Goal: Task Accomplishment & Management: Complete application form

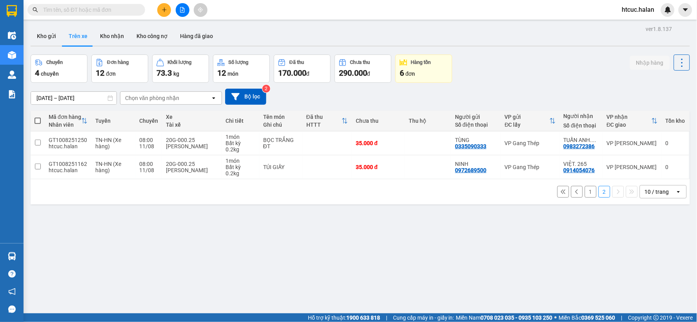
click at [83, 10] on input "text" at bounding box center [89, 9] width 93 height 9
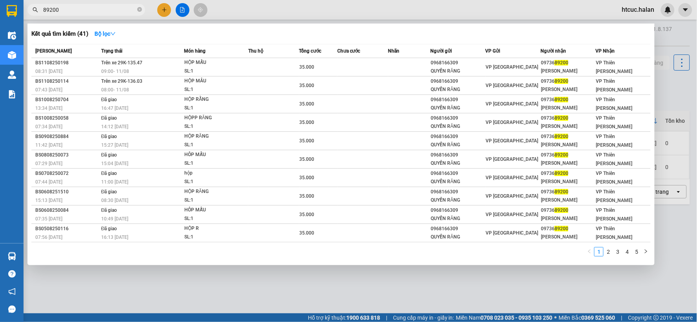
click at [49, 5] on input "89200" at bounding box center [89, 9] width 93 height 9
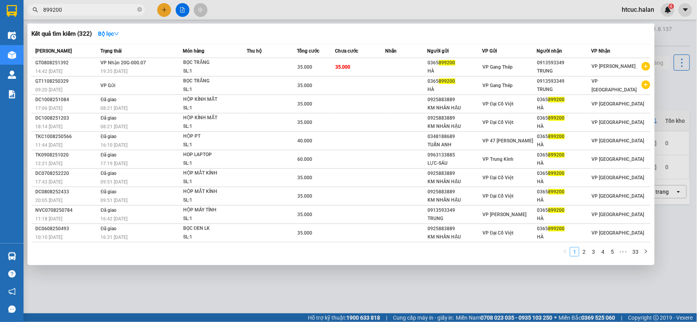
type input "899200"
click at [579, 254] on link "1" at bounding box center [575, 252] width 9 height 9
click at [585, 249] on link "2" at bounding box center [584, 252] width 9 height 9
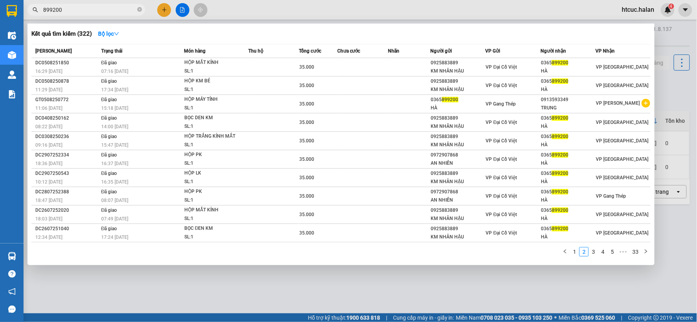
click at [183, 283] on div at bounding box center [348, 161] width 697 height 322
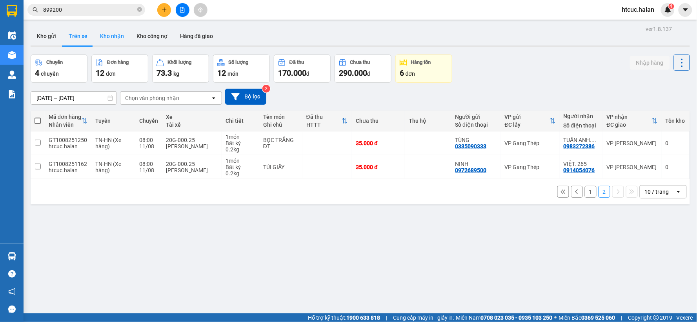
click at [111, 37] on button "Kho nhận" at bounding box center [112, 36] width 36 height 19
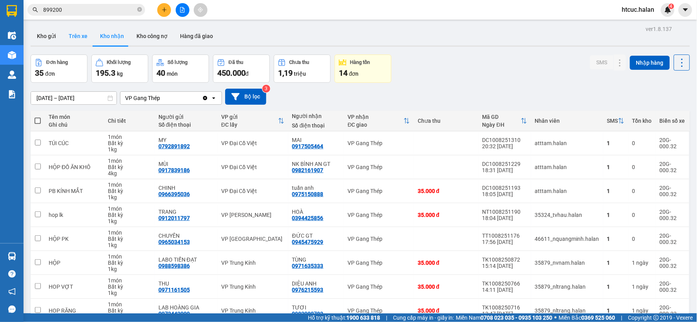
click at [77, 33] on button "Trên xe" at bounding box center [77, 36] width 31 height 19
type input "[DATE] – [DATE]"
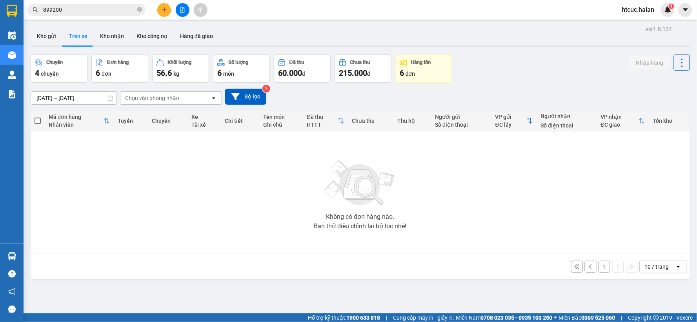
click at [588, 265] on icon at bounding box center [590, 266] width 5 height 5
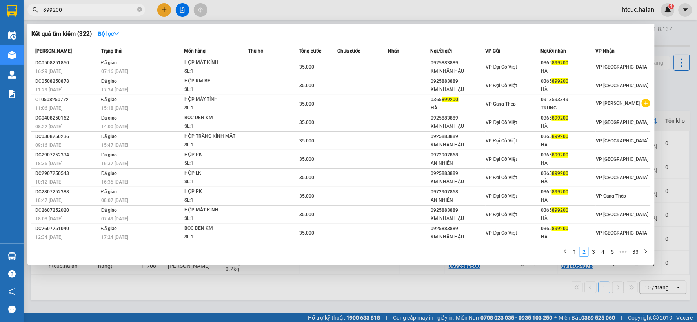
drag, startPoint x: 81, startPoint y: 14, endPoint x: 29, endPoint y: 23, distance: 53.0
click at [29, 17] on div "Kết quả tìm kiếm ( 322 ) Bộ lọc Mã ĐH Trạng thái Món hàng Thu hộ Tổng cước Chưa…" at bounding box center [76, 10] width 153 height 14
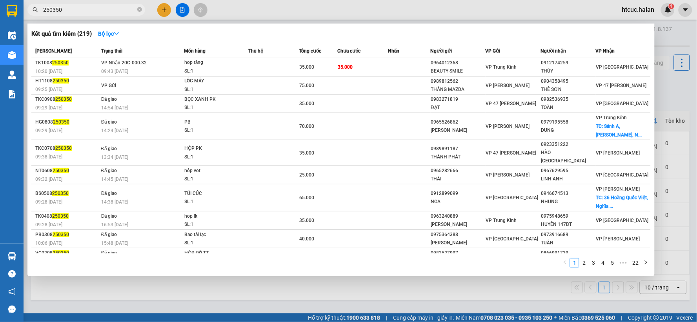
type input "250350"
click at [381, 282] on div at bounding box center [348, 161] width 697 height 322
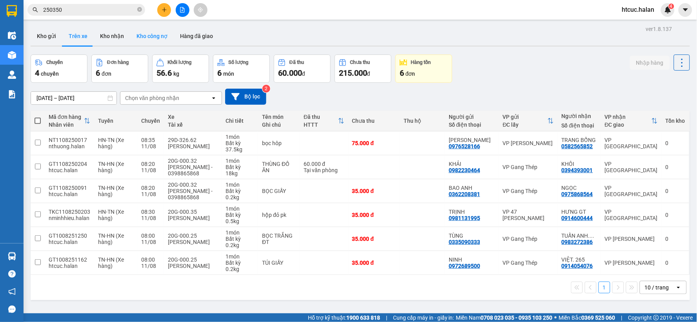
click at [151, 35] on button "Kho công nợ" at bounding box center [152, 36] width 44 height 19
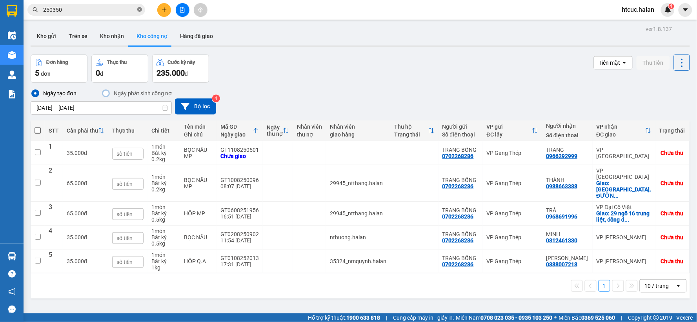
click at [139, 9] on icon "close-circle" at bounding box center [139, 9] width 5 height 5
paste input "GT0608251956"
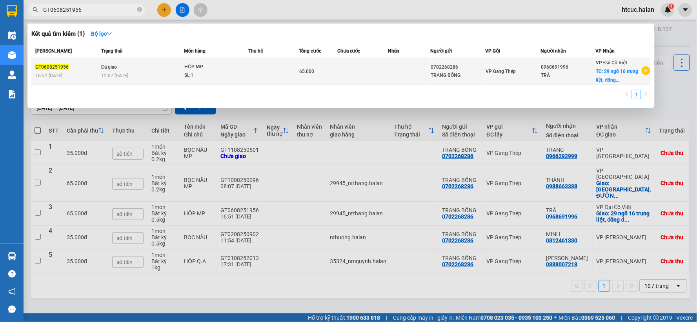
type input "GT0608251956"
click at [365, 72] on td at bounding box center [363, 71] width 51 height 27
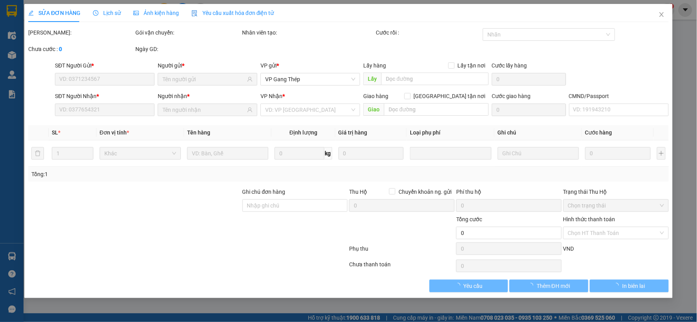
type input "0702268286"
type input "0968691996"
checkbox input "true"
type input "29 ngõ 16 trung liệt, [GEOGRAPHIC_DATA], [GEOGRAPHIC_DATA]"
type input "65.000"
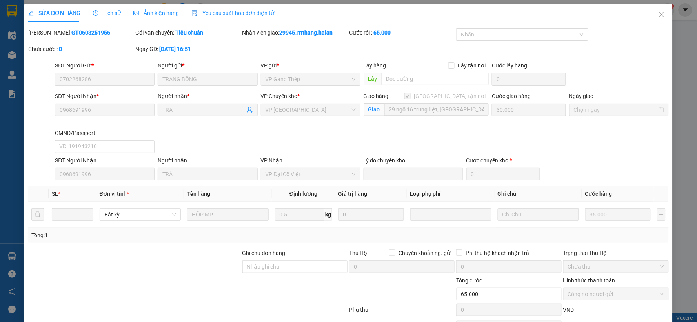
click at [107, 11] on span "Lịch sử" at bounding box center [107, 13] width 28 height 6
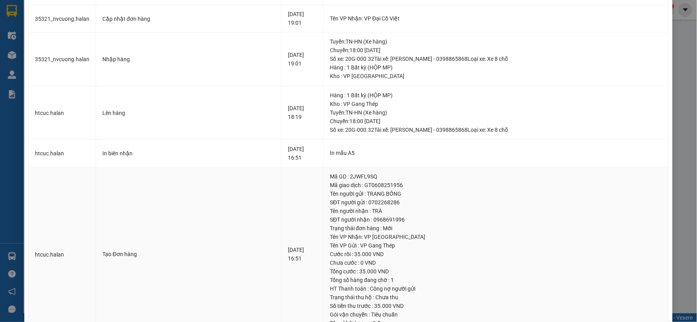
scroll to position [471, 0]
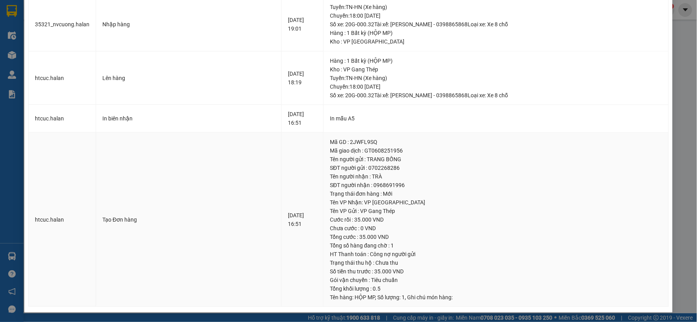
drag, startPoint x: 491, startPoint y: 208, endPoint x: 477, endPoint y: 255, distance: 48.9
drag, startPoint x: 477, startPoint y: 255, endPoint x: 442, endPoint y: 195, distance: 69.7
click at [442, 195] on div "Trạng thái đơn hàng : Mới" at bounding box center [496, 194] width 332 height 9
drag, startPoint x: 589, startPoint y: 186, endPoint x: 669, endPoint y: 120, distance: 103.4
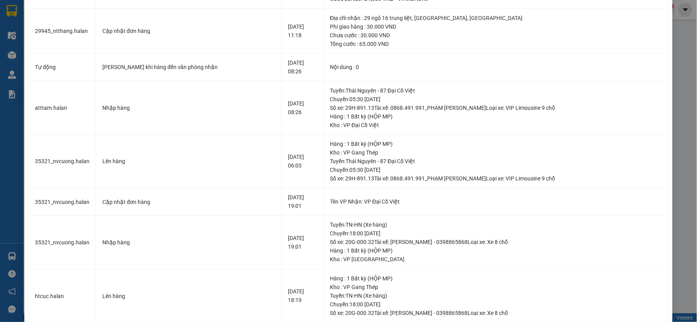
scroll to position [0, 0]
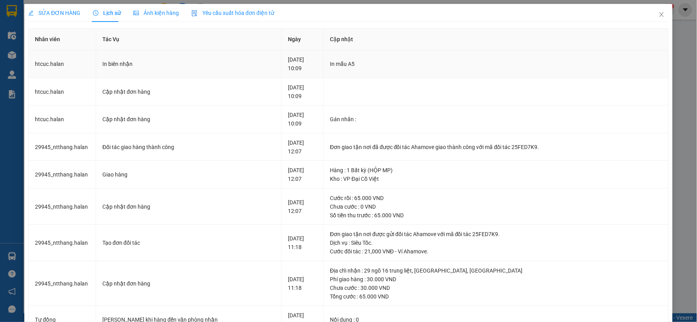
drag, startPoint x: 642, startPoint y: 71, endPoint x: 640, endPoint y: 62, distance: 9.1
drag, startPoint x: 640, startPoint y: 62, endPoint x: 654, endPoint y: 12, distance: 51.7
click at [659, 12] on icon "close" at bounding box center [662, 14] width 6 height 6
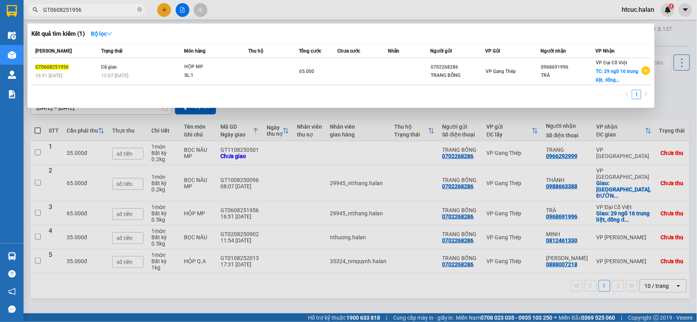
drag, startPoint x: 90, startPoint y: 10, endPoint x: 35, endPoint y: 15, distance: 55.1
click at [35, 15] on span "GT0608251956" at bounding box center [86, 10] width 118 height 12
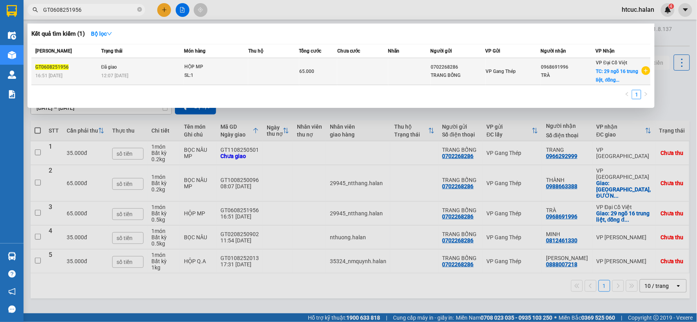
click at [256, 77] on td at bounding box center [273, 71] width 51 height 27
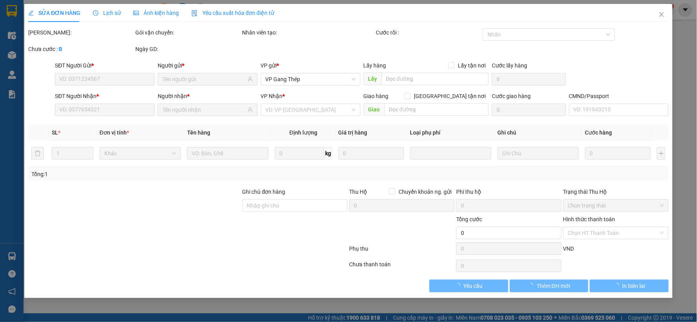
type input "0702268286"
type input "0968691996"
checkbox input "true"
type input "29 ngõ 16 trung liệt, [GEOGRAPHIC_DATA], [GEOGRAPHIC_DATA]"
type input "65.000"
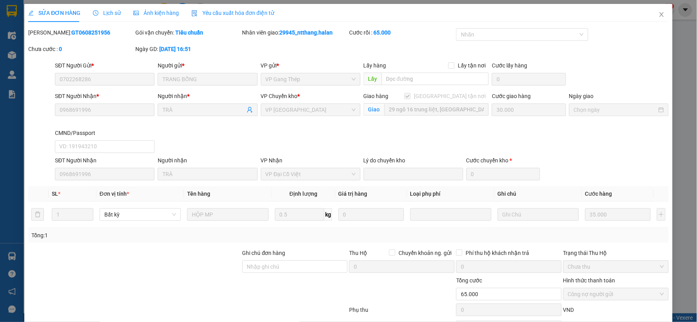
click at [100, 12] on span "Lịch sử" at bounding box center [107, 13] width 28 height 6
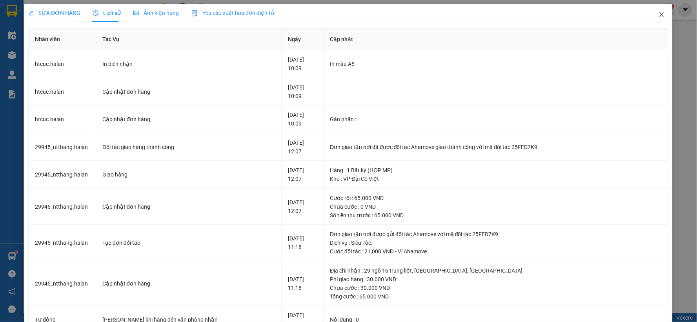
click at [659, 16] on icon "close" at bounding box center [662, 14] width 6 height 6
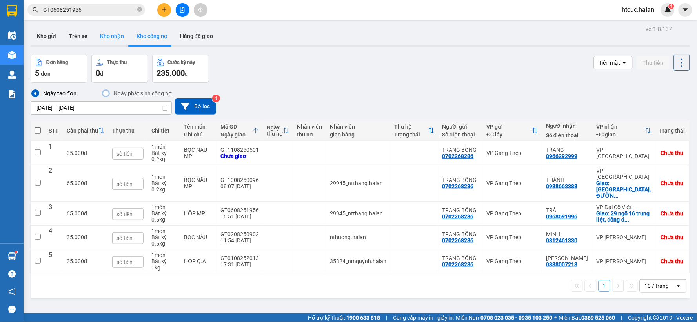
click at [108, 37] on button "Kho nhận" at bounding box center [112, 36] width 36 height 19
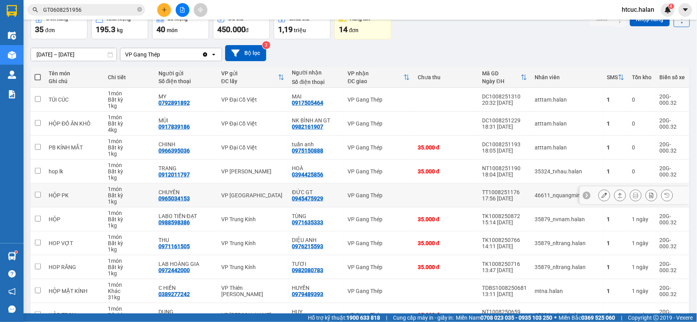
scroll to position [87, 0]
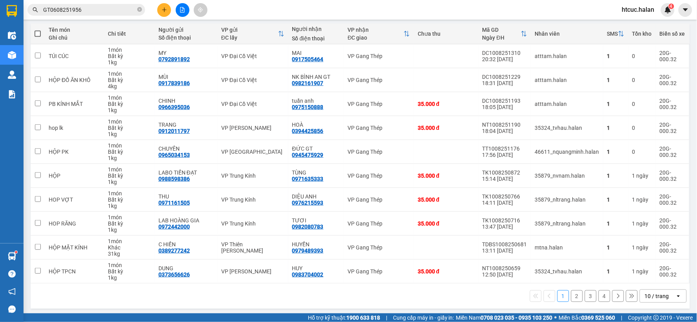
click at [577, 297] on div "1 2 3 4 10 / trang open" at bounding box center [360, 296] width 653 height 13
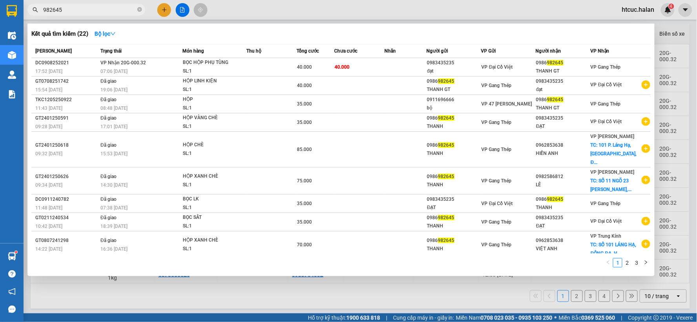
type input "982645"
click at [339, 298] on div at bounding box center [348, 161] width 697 height 322
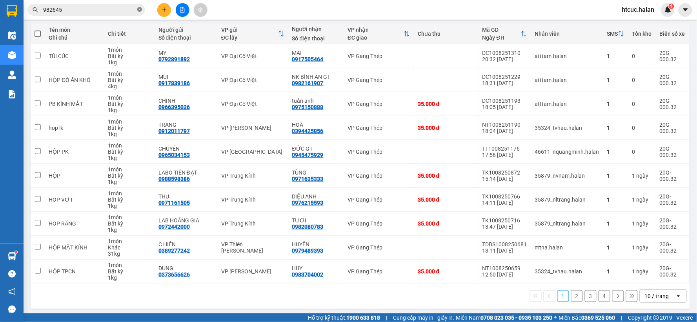
click at [140, 10] on icon "close-circle" at bounding box center [139, 9] width 5 height 5
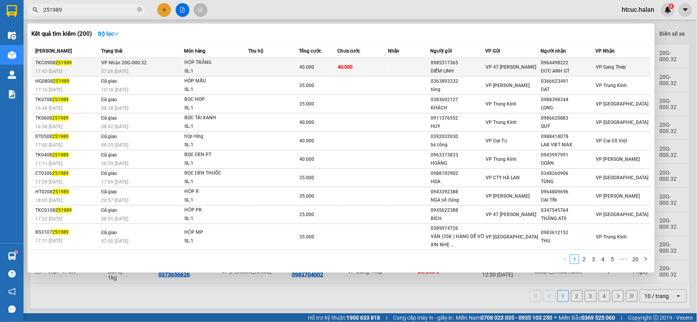
type input "251989"
click at [389, 63] on td at bounding box center [410, 67] width 42 height 18
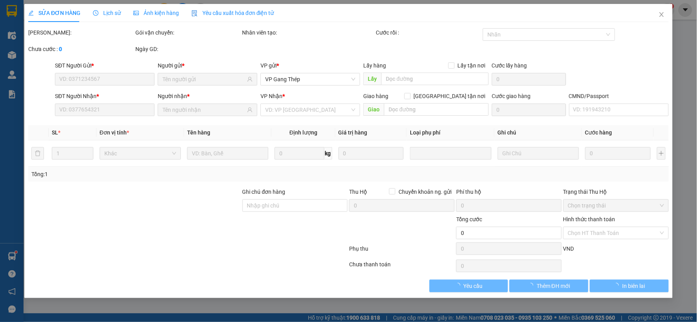
type input "0985317365"
type input "DIỄM LINH"
type input "0964498222"
type input "ĐỨC ANH GT"
type input "40.000"
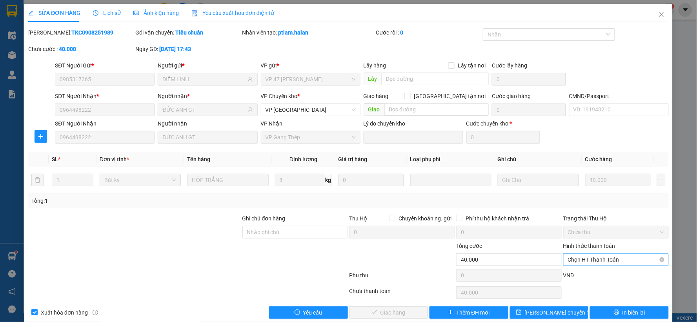
click at [575, 258] on span "Chọn HT Thanh Toán" at bounding box center [616, 260] width 96 height 12
click at [585, 190] on div "Tại văn phòng" at bounding box center [611, 194] width 95 height 9
type input "0"
click at [372, 312] on icon "check" at bounding box center [374, 312] width 5 height 5
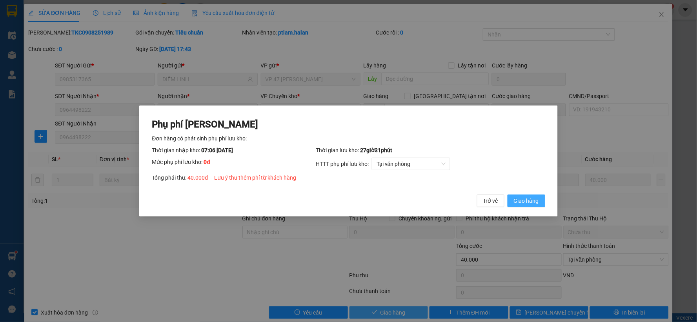
click at [527, 201] on span "Giao hàng" at bounding box center [526, 201] width 25 height 9
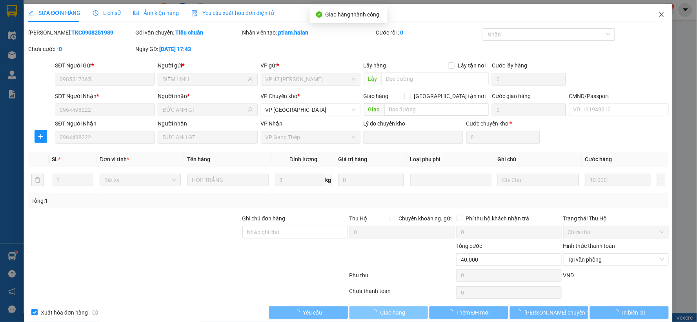
click at [660, 15] on icon "close" at bounding box center [662, 14] width 4 height 5
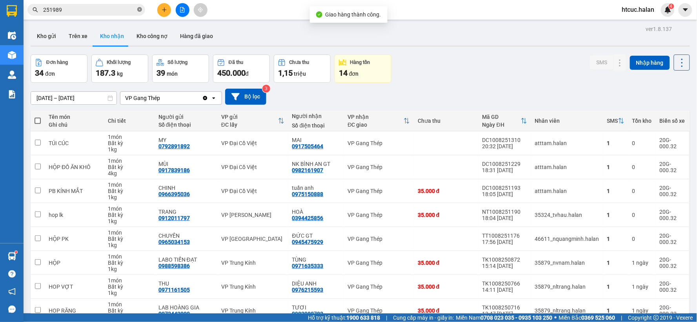
click at [140, 9] on icon "close-circle" at bounding box center [139, 9] width 5 height 5
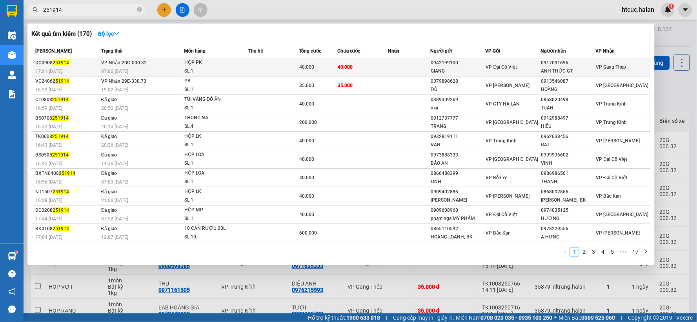
type input "251914"
click at [379, 63] on td "40.000" at bounding box center [363, 67] width 51 height 18
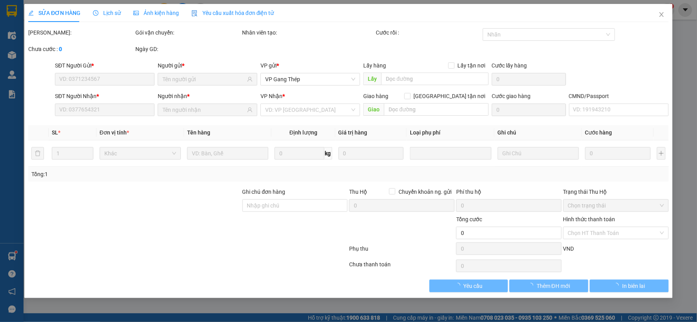
type input "0942199100"
type input "GIANG"
type input "0917091696"
type input "ANH THỨC GT"
type input "40.000"
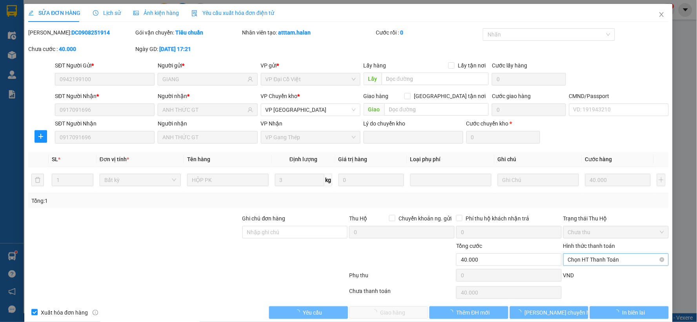
click at [582, 260] on span "Chọn HT Thanh Toán" at bounding box center [616, 260] width 96 height 12
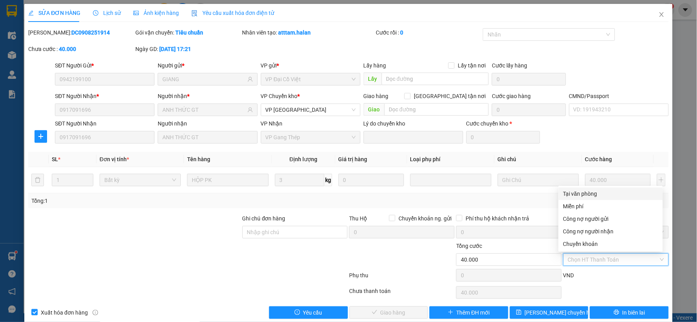
click at [589, 191] on div "Tại văn phòng" at bounding box center [611, 194] width 95 height 9
type input "0"
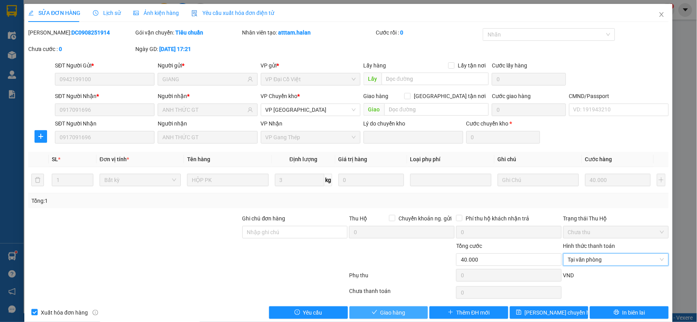
click at [392, 309] on span "Giao hàng" at bounding box center [393, 312] width 25 height 9
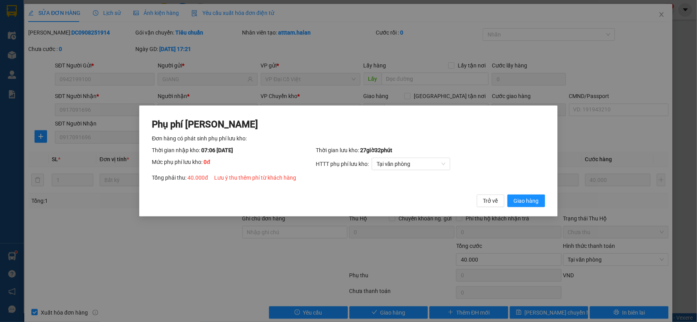
click at [549, 199] on div "Phụ phí [PERSON_NAME] hàng có phát sinh phụ phí lưu kho: Thời gian nhập kho: 07…" at bounding box center [348, 161] width 418 height 111
click at [530, 203] on span "Giao hàng" at bounding box center [526, 201] width 25 height 9
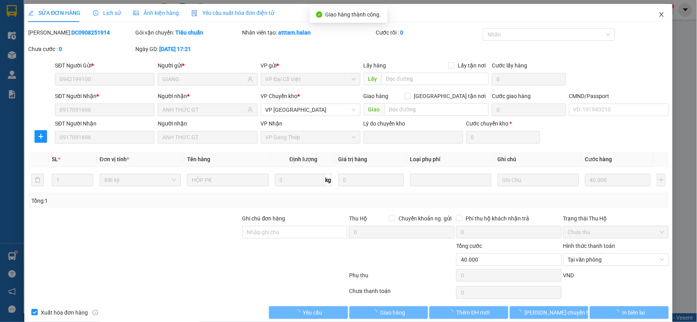
click at [659, 14] on icon "close" at bounding box center [662, 14] width 6 height 6
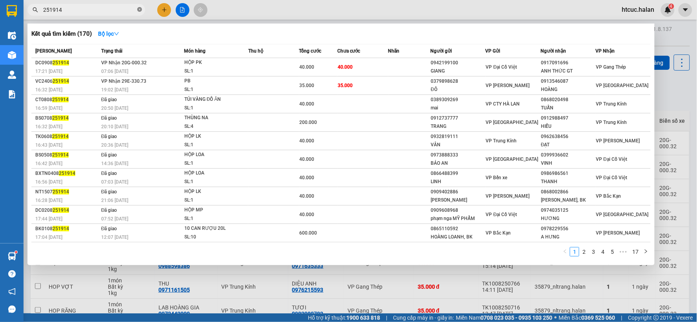
click at [141, 10] on icon "close-circle" at bounding box center [139, 9] width 5 height 5
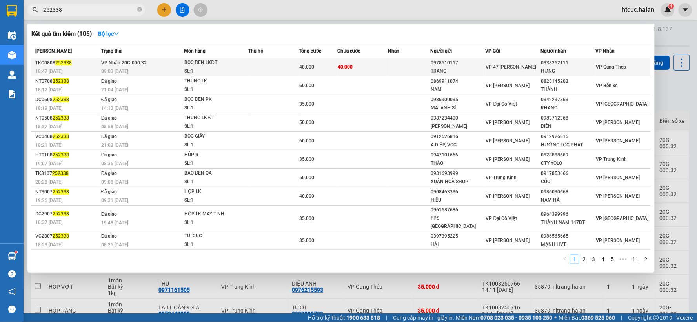
type input "252338"
click at [376, 65] on td "40.000" at bounding box center [363, 67] width 51 height 18
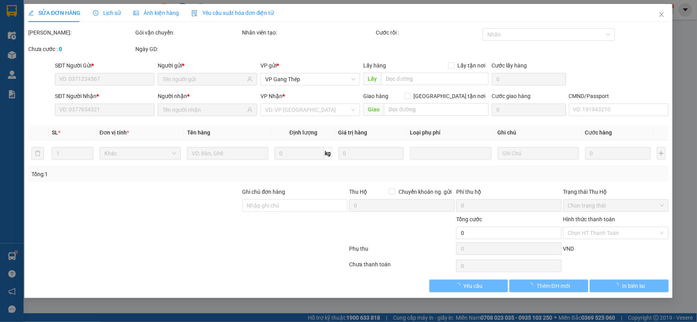
type input "0978510117"
type input "TRANG"
type input "0338252111"
type input "HƯNG"
checkbox input "true"
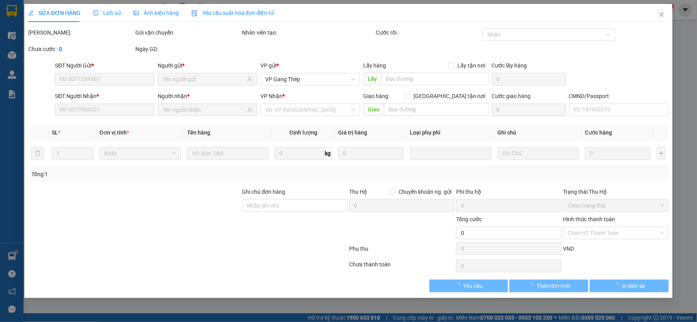
type input "40.000"
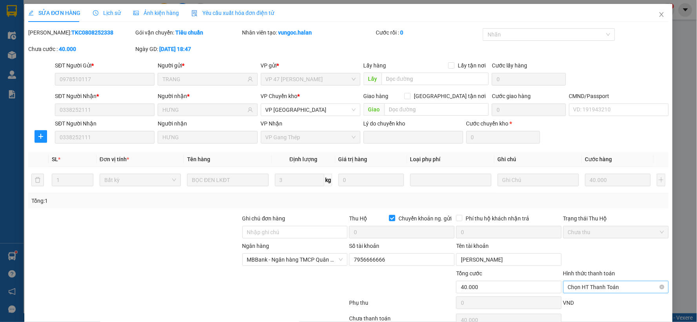
scroll to position [40, 0]
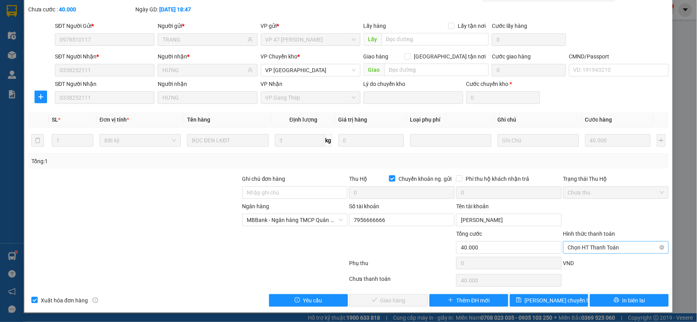
click at [605, 246] on span "Chọn HT Thanh Toán" at bounding box center [616, 248] width 96 height 12
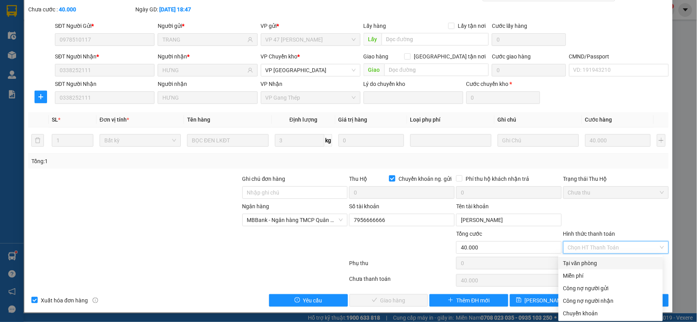
click at [585, 263] on div "Tại văn phòng" at bounding box center [611, 263] width 95 height 9
type input "0"
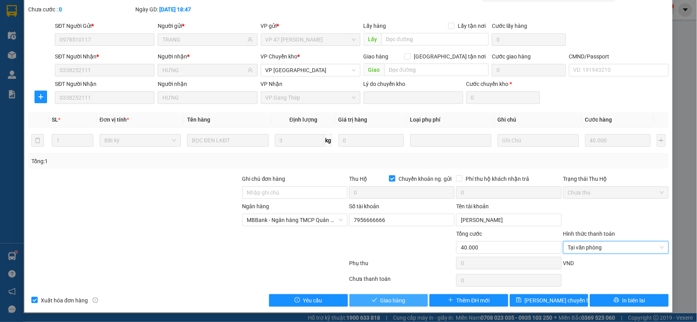
click at [389, 299] on span "Giao hàng" at bounding box center [393, 300] width 25 height 9
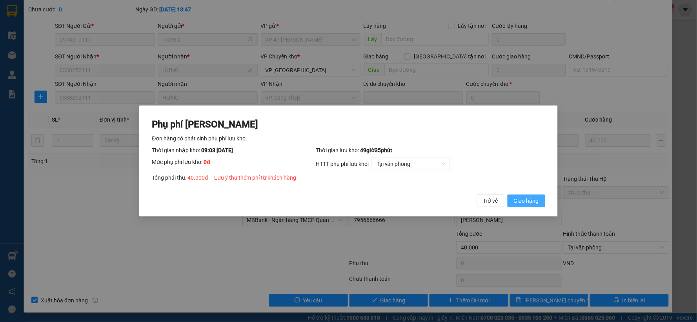
click at [523, 199] on span "Giao hàng" at bounding box center [526, 201] width 25 height 9
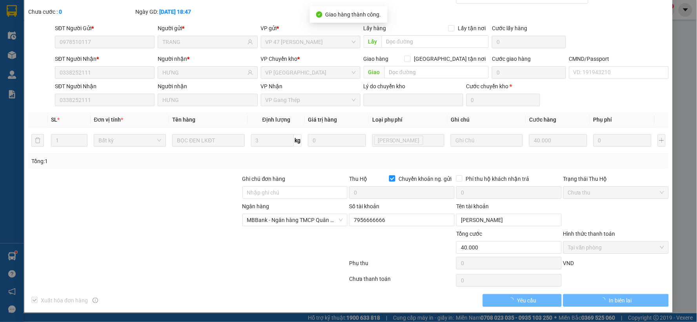
scroll to position [0, 0]
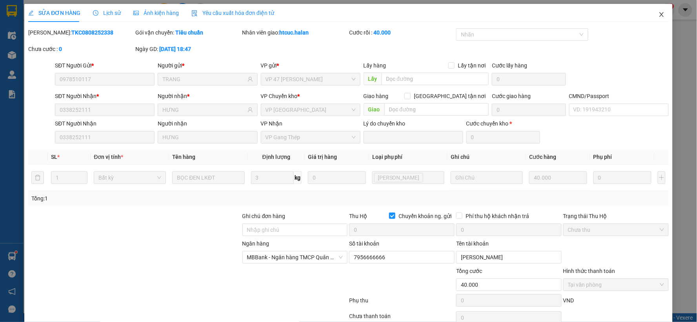
drag, startPoint x: 654, startPoint y: 15, endPoint x: 104, endPoint y: 8, distance: 550.7
click at [659, 15] on icon "close" at bounding box center [662, 14] width 6 height 6
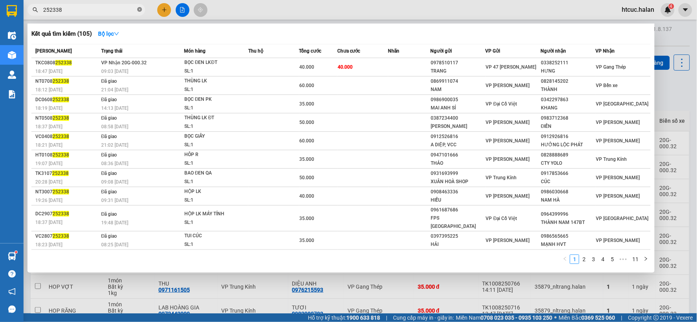
click at [139, 9] on icon "close-circle" at bounding box center [139, 9] width 5 height 5
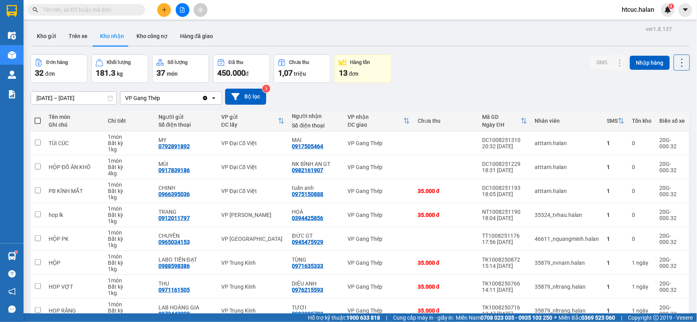
click at [84, 8] on input "text" at bounding box center [89, 9] width 93 height 9
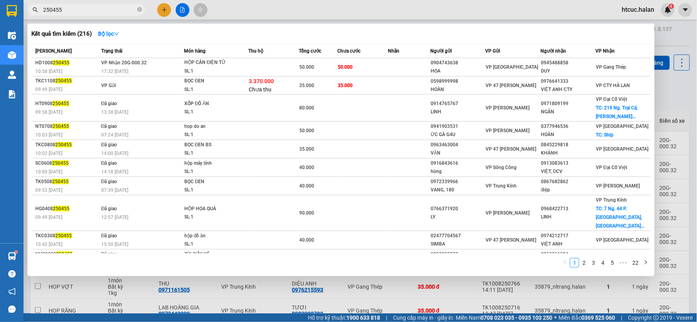
type input "250455"
click at [373, 69] on td "50.000" at bounding box center [363, 67] width 51 height 18
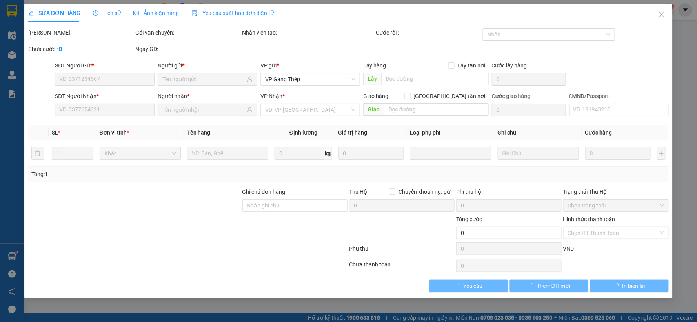
type input "0904743638"
type input "HOA"
type input "0945488858"
type input "DUY"
type input "50.000"
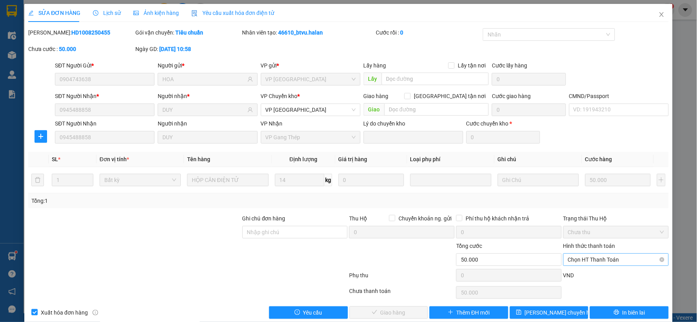
click at [594, 254] on span "Chọn HT Thanh Toán" at bounding box center [616, 260] width 96 height 12
click at [591, 191] on div "Tại văn phòng" at bounding box center [611, 194] width 95 height 9
type input "0"
click at [392, 312] on span "Giao hàng" at bounding box center [393, 312] width 25 height 9
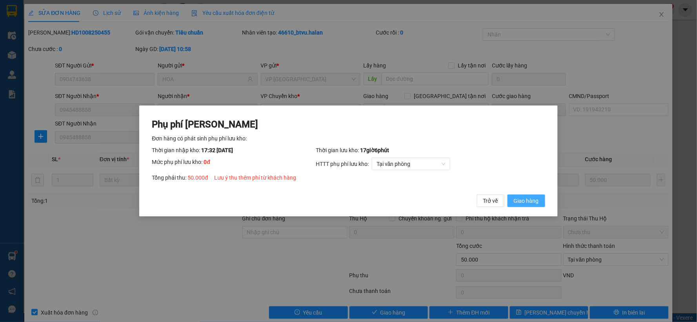
click at [529, 201] on span "Giao hàng" at bounding box center [526, 201] width 25 height 9
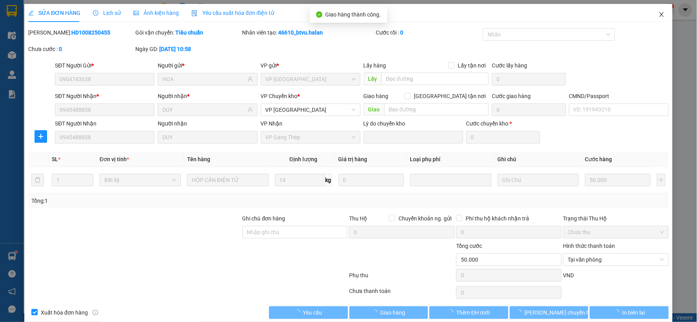
click at [659, 13] on icon "close" at bounding box center [662, 14] width 6 height 6
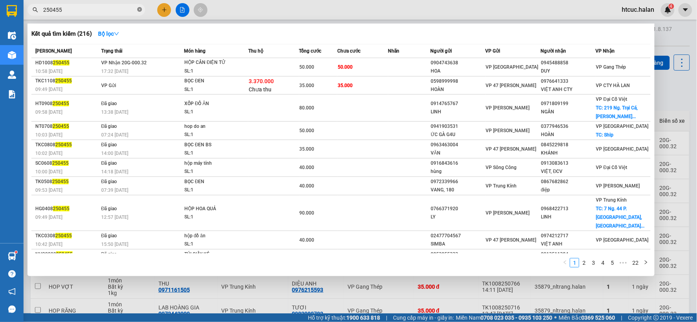
click at [139, 9] on icon "close-circle" at bounding box center [139, 9] width 5 height 5
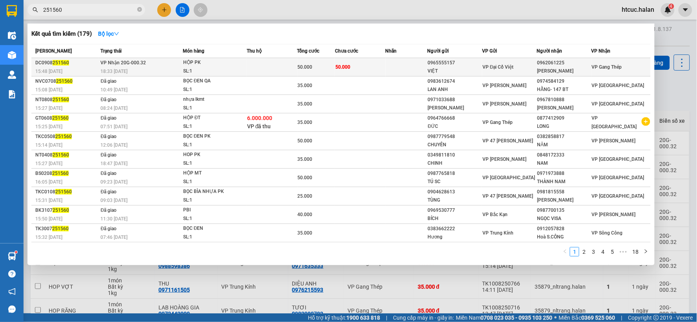
type input "251560"
click at [398, 68] on td at bounding box center [407, 67] width 42 height 18
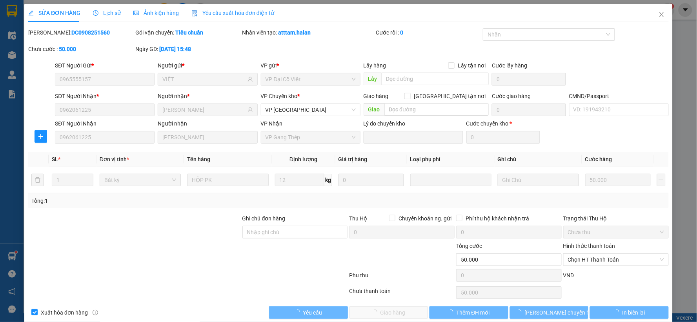
type input "0965555157"
type input "VIỆT"
type input "0962061225"
type input "[PERSON_NAME]"
type input "50.000"
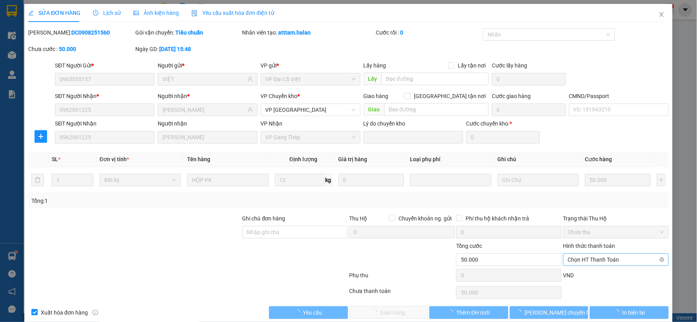
click at [582, 254] on span "Chọn HT Thanh Toán" at bounding box center [616, 260] width 96 height 12
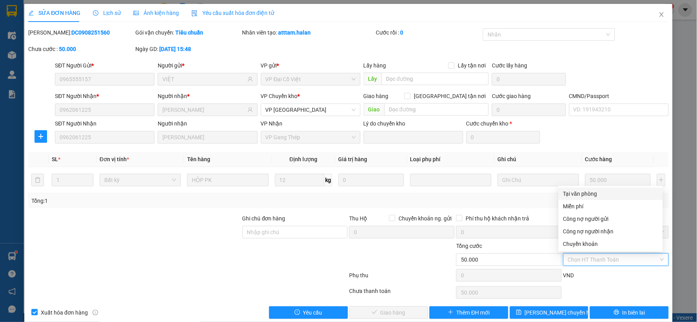
drag, startPoint x: 583, startPoint y: 195, endPoint x: 578, endPoint y: 199, distance: 6.4
click at [583, 195] on div "Tại văn phòng" at bounding box center [611, 194] width 95 height 9
type input "0"
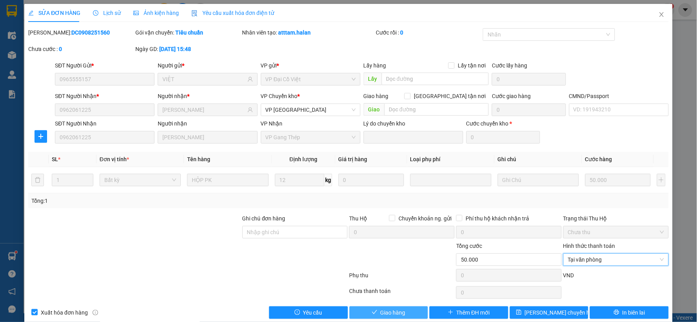
click at [399, 311] on span "Giao hàng" at bounding box center [393, 312] width 25 height 9
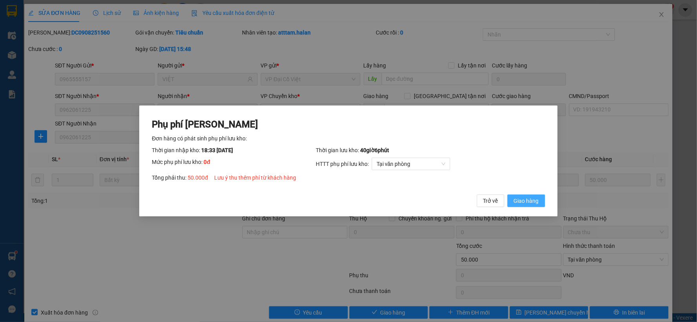
click at [526, 199] on span "Giao hàng" at bounding box center [526, 201] width 25 height 9
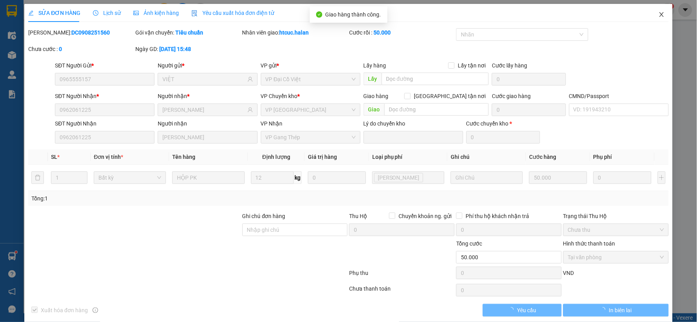
click at [656, 10] on span "Close" at bounding box center [662, 15] width 22 height 22
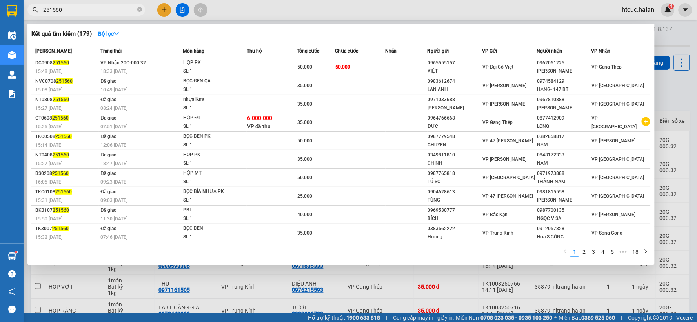
drag, startPoint x: 69, startPoint y: 11, endPoint x: 44, endPoint y: 18, distance: 25.3
click at [44, 17] on div "Kết quả tìm kiếm ( 179 ) Bộ lọc Mã ĐH Trạng thái Món hàng Thu hộ Tổng cước Chưa…" at bounding box center [76, 10] width 153 height 14
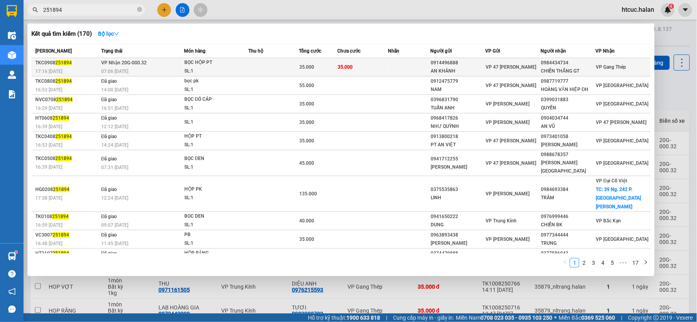
type input "251894"
click at [251, 67] on td at bounding box center [273, 67] width 51 height 18
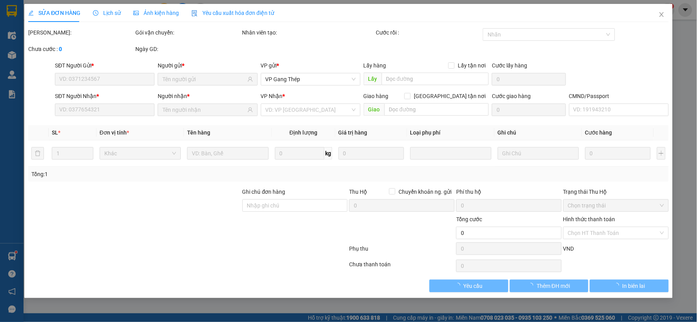
type input "0914496888"
type input "AN KHÁNH"
type input "0984434734"
type input "CHIẾN THẮNG GT"
type input "35.000"
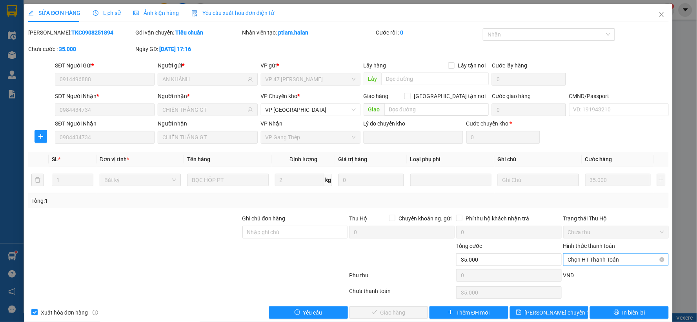
click at [589, 257] on span "Chọn HT Thanh Toán" at bounding box center [616, 260] width 96 height 12
click at [585, 193] on div "Tại văn phòng" at bounding box center [611, 194] width 95 height 9
type input "0"
click at [400, 307] on button "Giao hàng" at bounding box center [389, 313] width 79 height 13
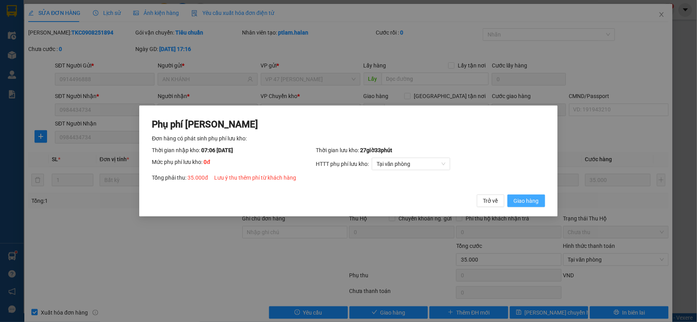
click at [536, 195] on button "Giao hàng" at bounding box center [527, 201] width 38 height 13
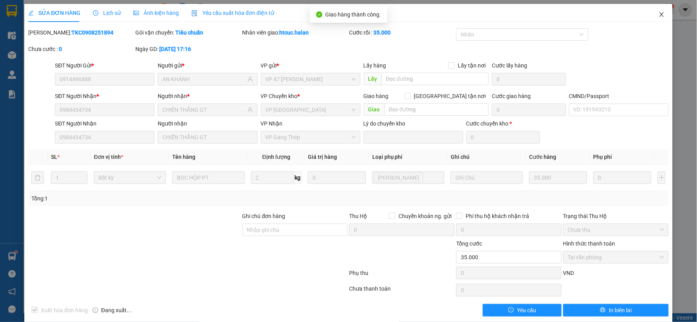
click at [659, 16] on span "Close" at bounding box center [662, 15] width 22 height 22
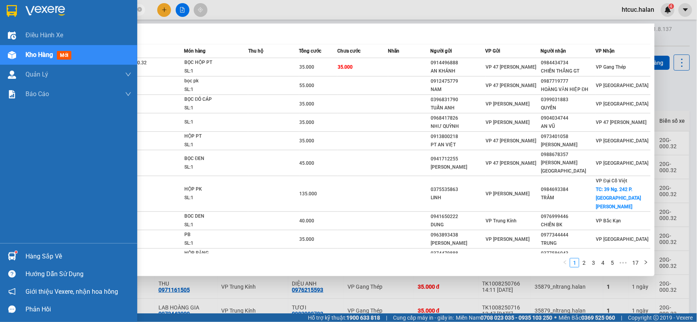
drag, startPoint x: 67, startPoint y: 9, endPoint x: 22, endPoint y: 17, distance: 46.2
click at [22, 17] on section "Kết quả tìm kiếm ( 170 ) Bộ lọc Mã ĐH Trạng thái Món hàng Thu hộ Tổng cước Chưa…" at bounding box center [348, 161] width 697 height 322
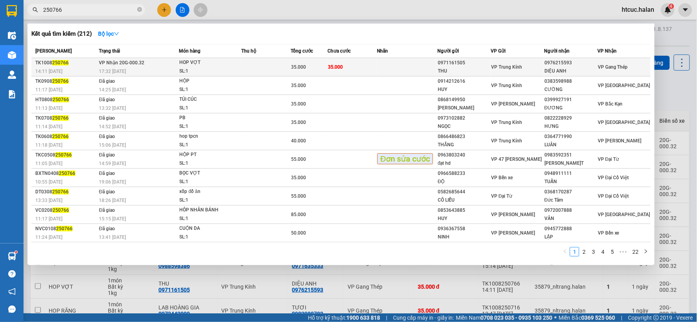
type input "250766"
click at [356, 61] on td "35.000" at bounding box center [352, 67] width 49 height 18
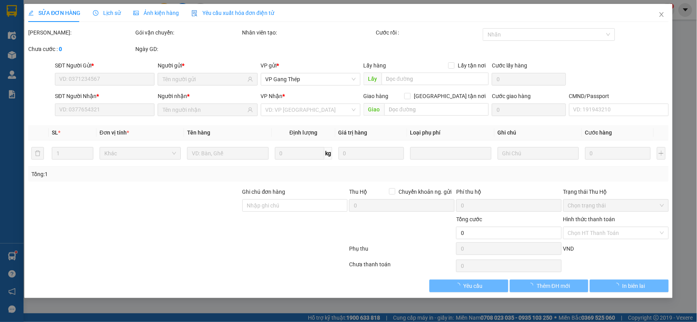
type input "0971161505"
type input "THU"
type input "0976215593"
type input "DIỆU ANH"
type input "35.000"
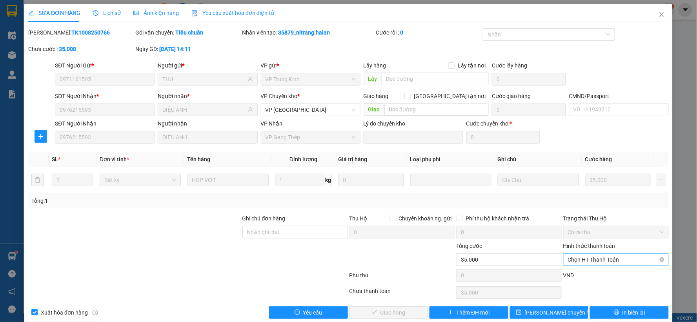
click at [594, 259] on span "Chọn HT Thanh Toán" at bounding box center [616, 260] width 96 height 12
click at [571, 191] on div "Tại văn phòng" at bounding box center [611, 194] width 95 height 9
type input "0"
click at [401, 310] on span "Giao hàng" at bounding box center [393, 312] width 25 height 9
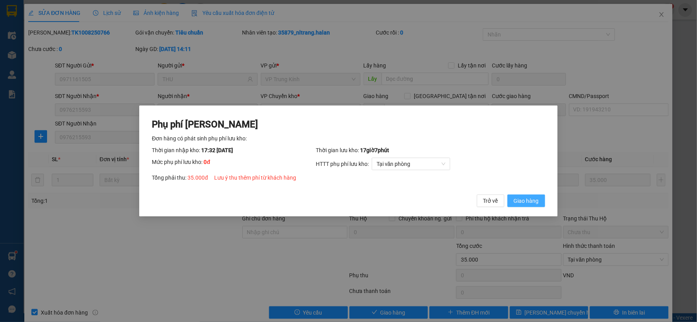
click at [531, 199] on span "Giao hàng" at bounding box center [526, 201] width 25 height 9
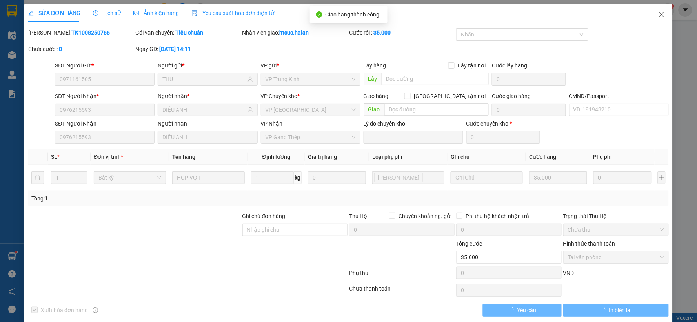
click at [659, 14] on icon "close" at bounding box center [662, 14] width 6 height 6
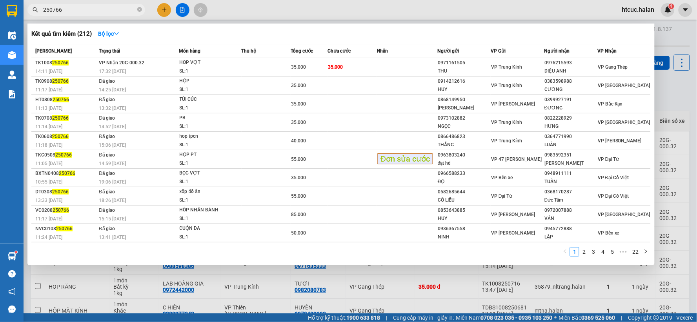
drag, startPoint x: 67, startPoint y: 9, endPoint x: 46, endPoint y: 16, distance: 23.0
click at [46, 16] on div "Kết quả tìm kiếm ( 212 ) Bộ lọc Mã ĐH Trạng thái Món hàng Thu hộ Tổng cước Chưa…" at bounding box center [76, 10] width 153 height 14
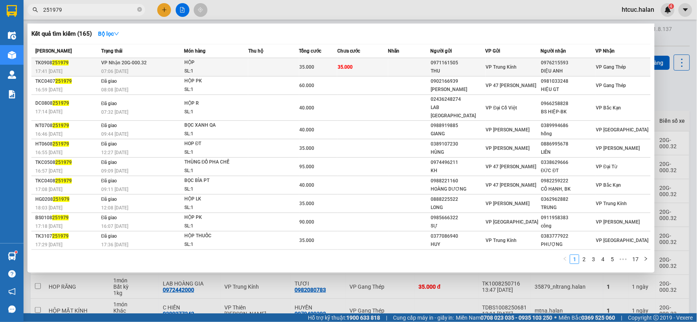
type input "251979"
click at [246, 61] on span "HỘP SL: 1" at bounding box center [216, 66] width 64 height 17
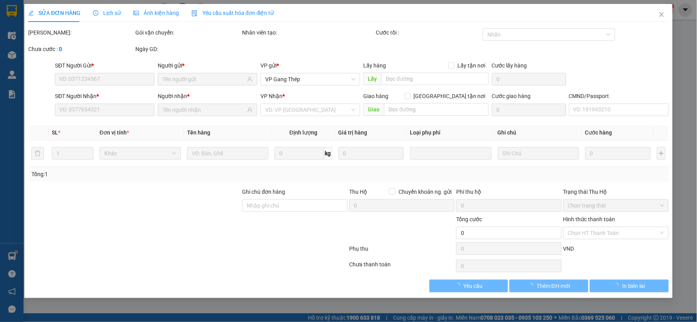
type input "0971161505"
type input "THU"
type input "0976215593"
type input "DIỆU ANH"
type input "35.000"
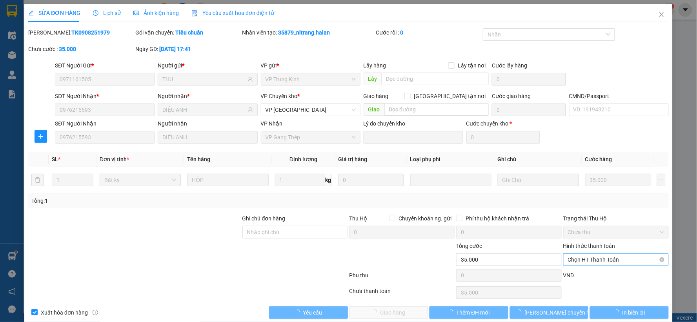
click at [594, 257] on span "Chọn HT Thanh Toán" at bounding box center [616, 260] width 96 height 12
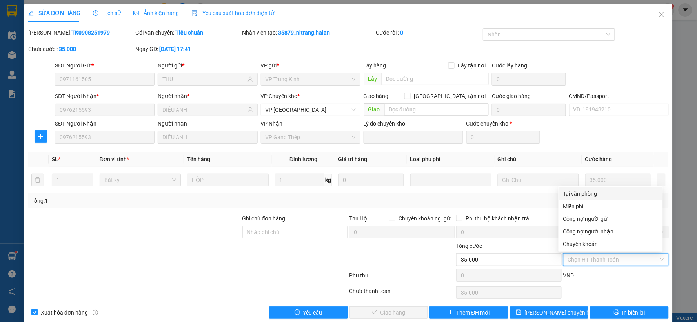
drag, startPoint x: 593, startPoint y: 194, endPoint x: 569, endPoint y: 208, distance: 28.0
click at [593, 193] on div "Tại văn phòng" at bounding box center [611, 194] width 95 height 9
type input "0"
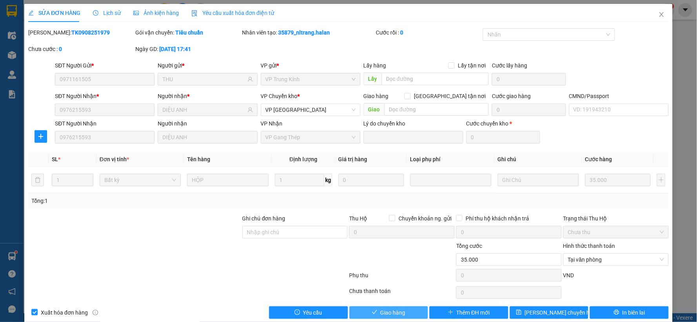
click at [403, 313] on button "Giao hàng" at bounding box center [389, 313] width 79 height 13
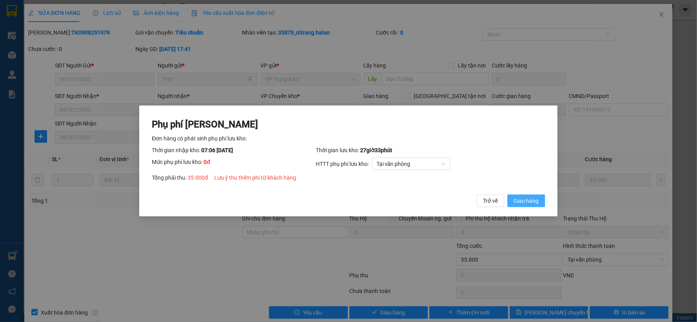
click at [525, 199] on span "Giao hàng" at bounding box center [526, 201] width 25 height 9
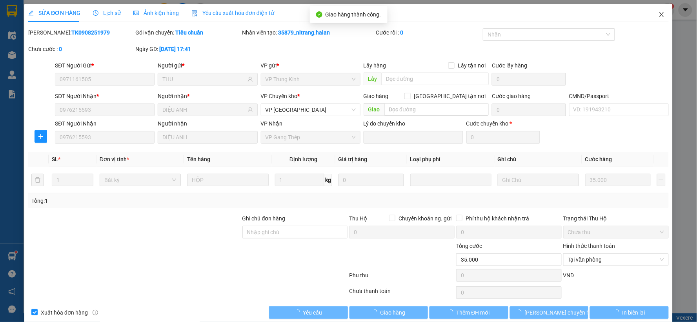
click at [659, 13] on icon "close" at bounding box center [662, 14] width 6 height 6
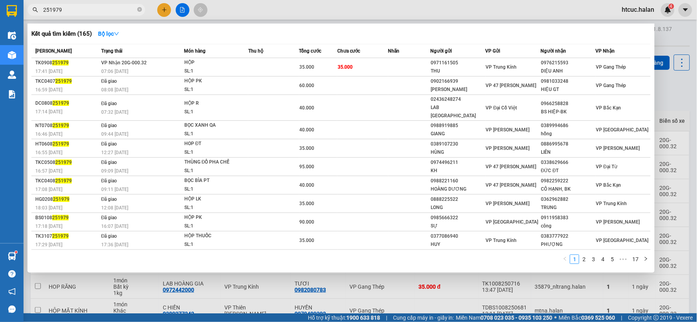
drag, startPoint x: 53, startPoint y: 13, endPoint x: 37, endPoint y: 20, distance: 16.9
click at [37, 17] on div "Kết quả tìm kiếm ( 165 ) Bộ lọc Mã ĐH Trạng thái Món hàng Thu hộ Tổng cước Chưa…" at bounding box center [76, 10] width 153 height 14
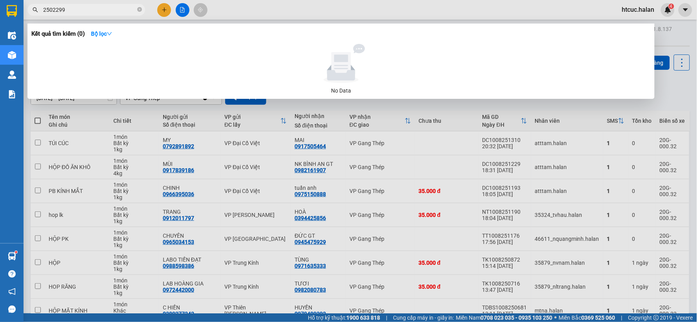
click at [70, 9] on input "2502299" at bounding box center [89, 9] width 93 height 9
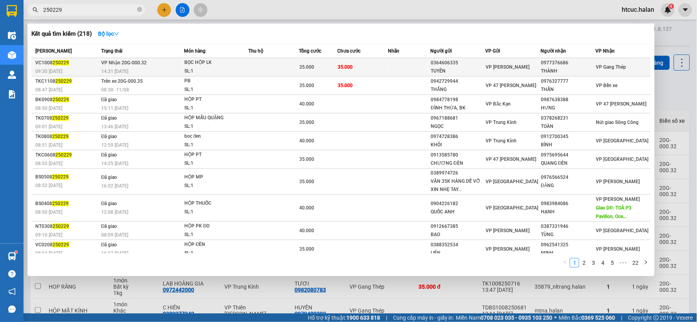
type input "250229"
click at [338, 66] on span "35.000" at bounding box center [345, 66] width 15 height 5
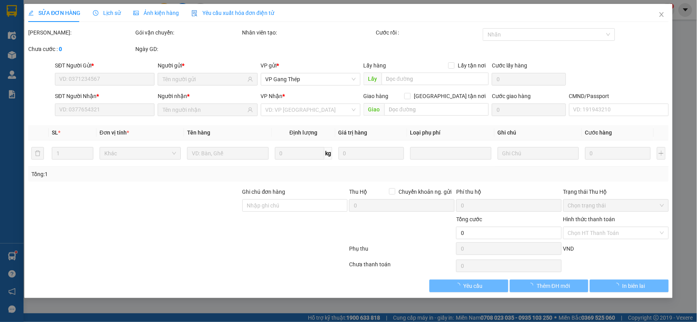
type input "0364606335"
type input "TUYÊN"
type input "0977376686"
type input "THÀNH"
type input "35.000"
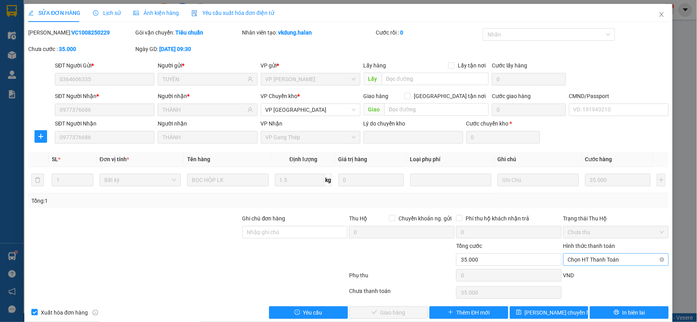
click at [605, 258] on span "Chọn HT Thanh Toán" at bounding box center [616, 260] width 96 height 12
drag, startPoint x: 588, startPoint y: 193, endPoint x: 524, endPoint y: 230, distance: 74.2
click at [588, 194] on div "Tại văn phòng" at bounding box center [611, 194] width 95 height 9
type input "0"
click at [384, 313] on span "Giao hàng" at bounding box center [393, 312] width 25 height 9
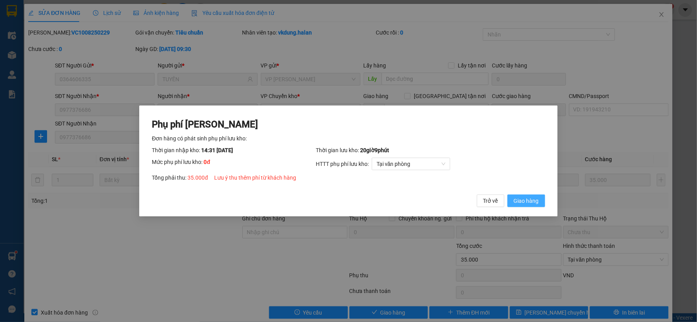
click at [531, 197] on span "Giao hàng" at bounding box center [526, 201] width 25 height 9
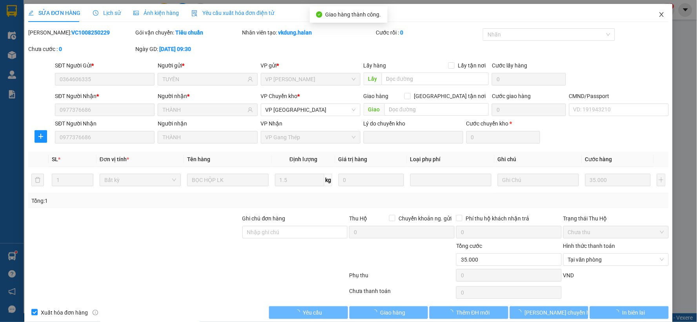
click at [659, 14] on icon "close" at bounding box center [662, 14] width 6 height 6
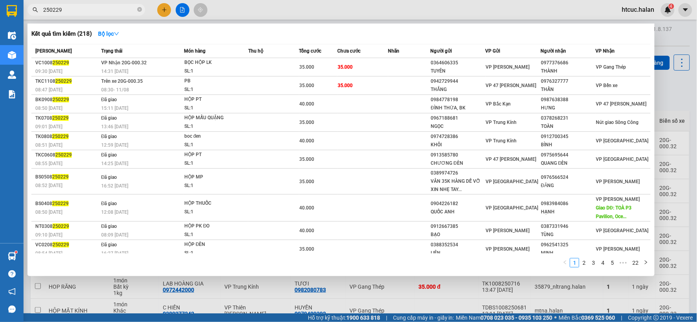
drag, startPoint x: 65, startPoint y: 7, endPoint x: 49, endPoint y: 12, distance: 16.8
click at [49, 12] on input "250229" at bounding box center [89, 9] width 93 height 9
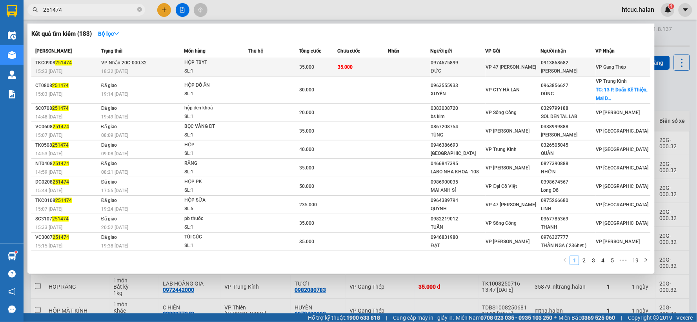
type input "251474"
click at [381, 62] on td "35.000" at bounding box center [363, 67] width 51 height 18
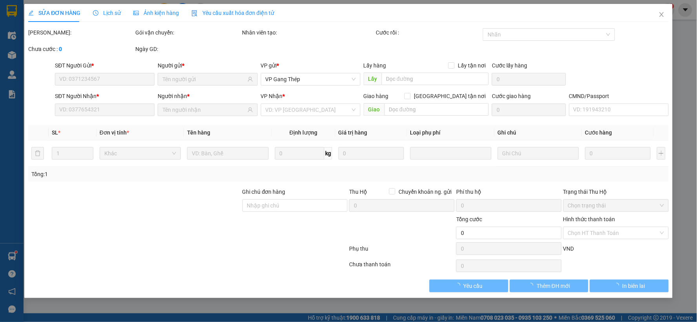
type input "0974675899"
type input "ĐỨC"
type input "0913868682"
type input "[PERSON_NAME]"
type input "35.000"
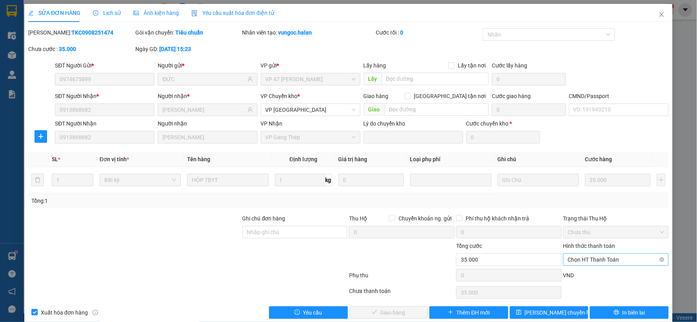
click at [587, 255] on span "Chọn HT Thanh Toán" at bounding box center [616, 260] width 96 height 12
click at [590, 193] on div "Tại văn phòng" at bounding box center [611, 194] width 95 height 9
type input "0"
click at [406, 310] on button "Giao hàng" at bounding box center [389, 313] width 79 height 13
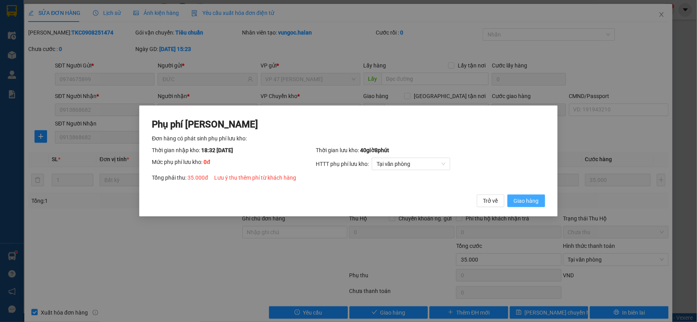
click at [534, 197] on span "Giao hàng" at bounding box center [526, 201] width 25 height 9
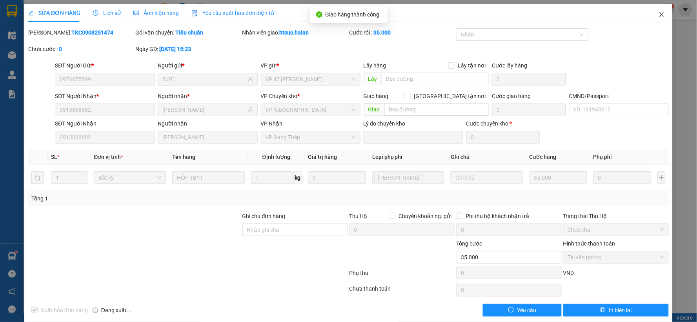
click at [659, 14] on icon "close" at bounding box center [662, 14] width 6 height 6
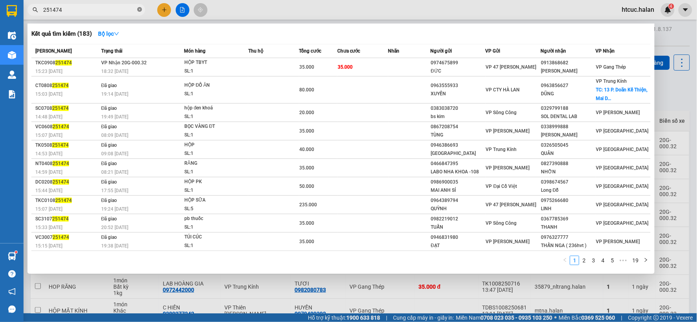
click at [140, 8] on icon "close-circle" at bounding box center [139, 9] width 5 height 5
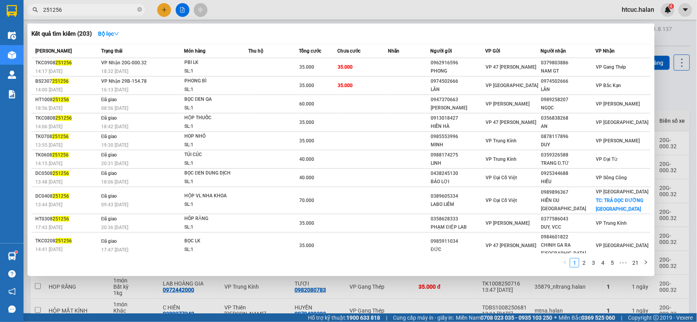
type input "251256"
click at [370, 65] on td "35.000" at bounding box center [363, 67] width 51 height 18
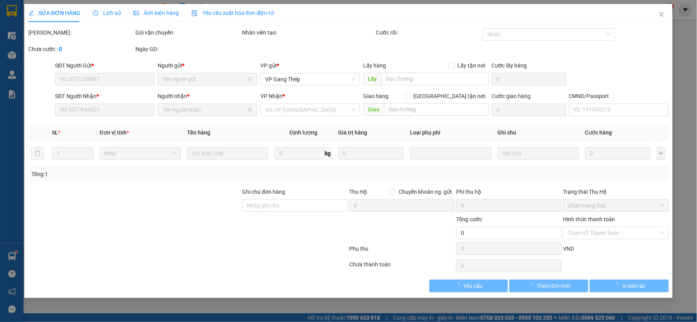
type input "0962916596"
type input "PHONG"
type input "0379803886"
type input "NAM GT"
type input "35.000"
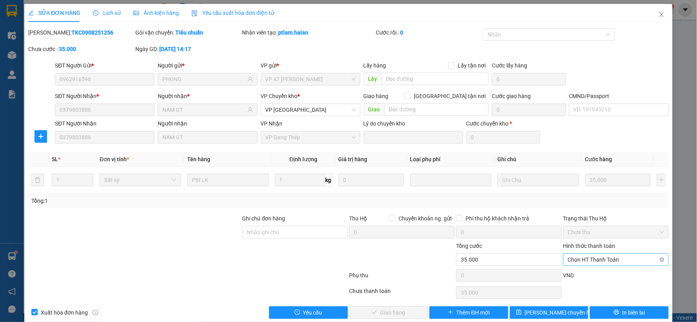
click at [595, 257] on span "Chọn HT Thanh Toán" at bounding box center [616, 260] width 96 height 12
click at [583, 191] on div "Tại văn phòng" at bounding box center [611, 194] width 95 height 9
type input "0"
click at [387, 310] on span "Giao hàng" at bounding box center [393, 312] width 25 height 9
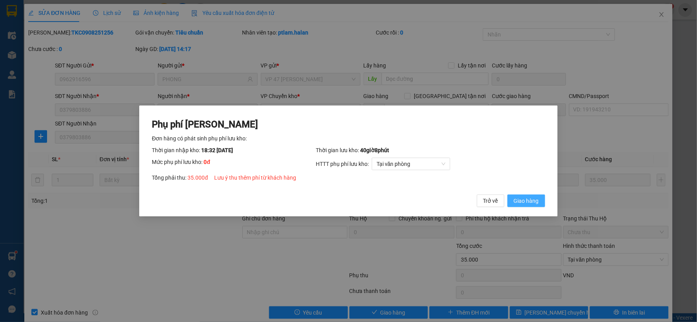
click at [535, 201] on span "Giao hàng" at bounding box center [526, 201] width 25 height 9
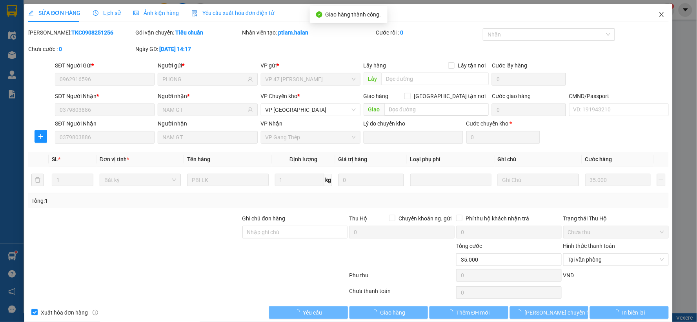
click at [659, 12] on icon "close" at bounding box center [662, 14] width 6 height 6
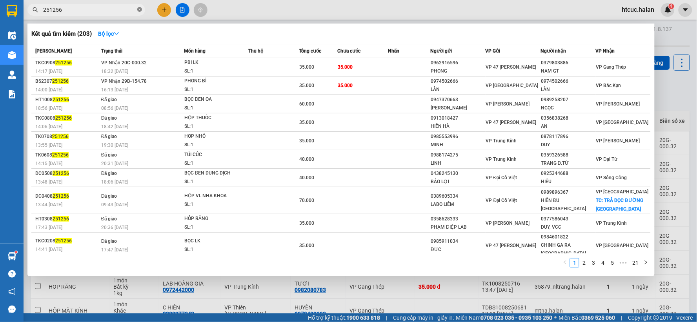
click at [139, 9] on icon "close-circle" at bounding box center [139, 9] width 5 height 5
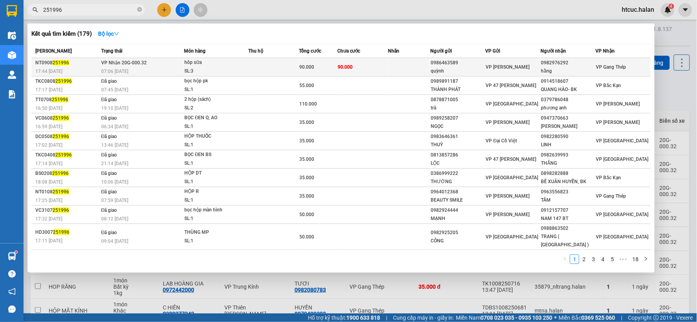
type input "251996"
click at [356, 62] on td "90.000" at bounding box center [363, 67] width 51 height 18
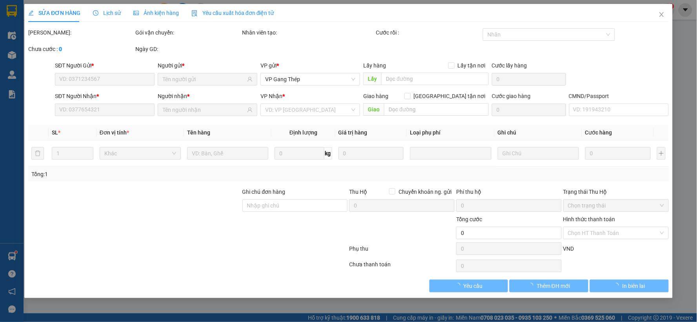
type input "0986463589"
type input "quỳnh"
type input "0982976292"
type input "hằng"
type input "90.000"
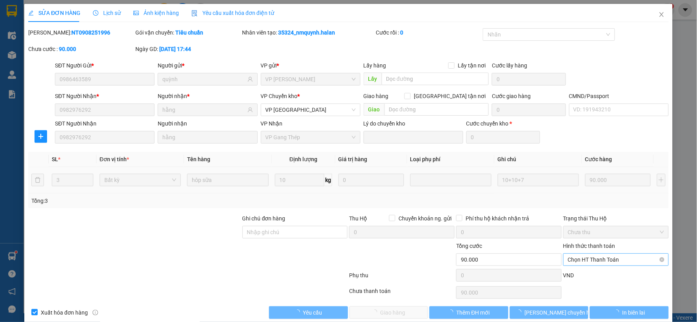
click at [581, 256] on span "Chọn HT Thanh Toán" at bounding box center [616, 260] width 96 height 12
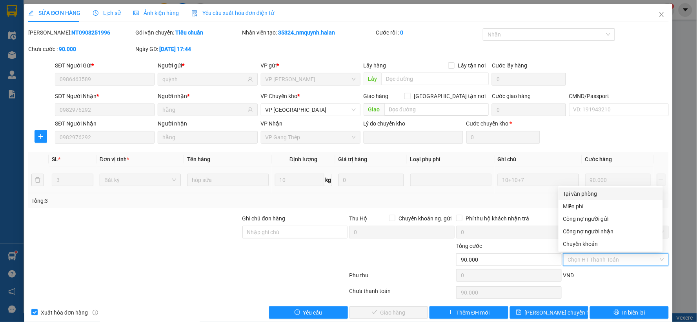
click at [578, 193] on div "Tại văn phòng" at bounding box center [611, 194] width 95 height 9
type input "0"
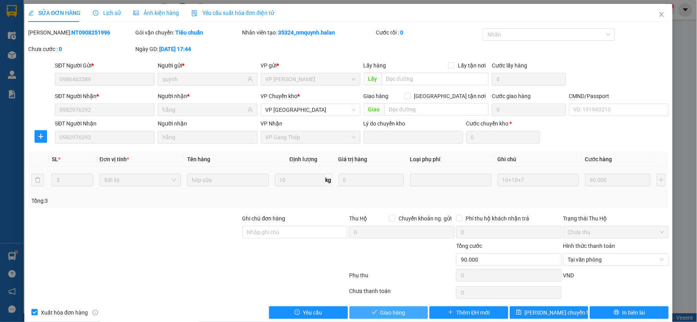
click at [420, 310] on button "Giao hàng" at bounding box center [389, 313] width 79 height 13
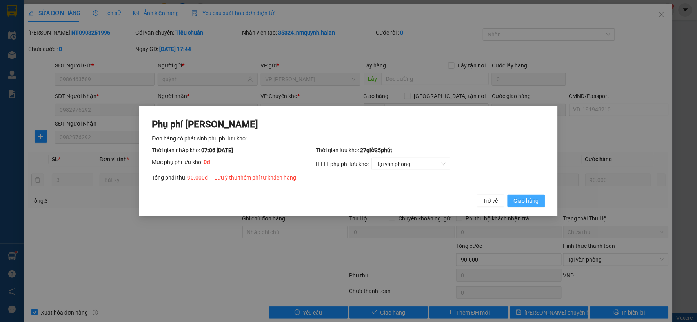
click at [516, 201] on span "Giao hàng" at bounding box center [526, 201] width 25 height 9
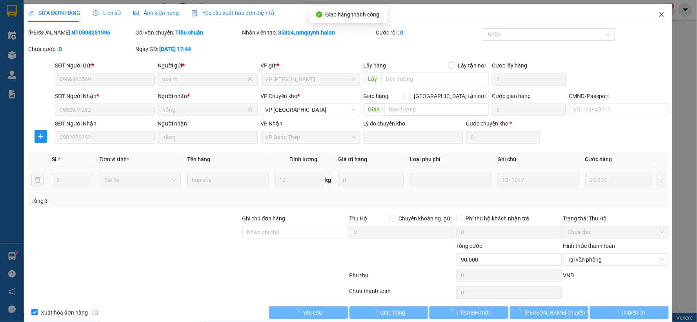
click at [659, 13] on icon "close" at bounding box center [662, 14] width 6 height 6
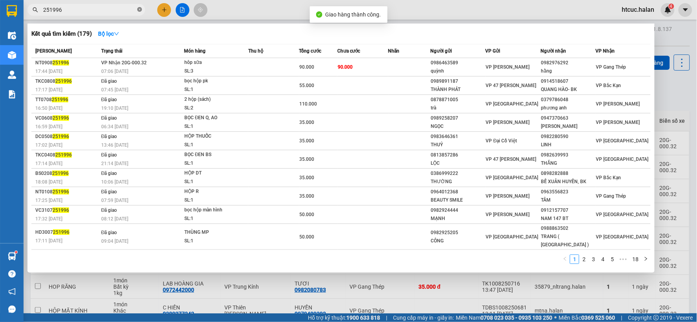
click at [140, 7] on icon "close-circle" at bounding box center [139, 9] width 5 height 5
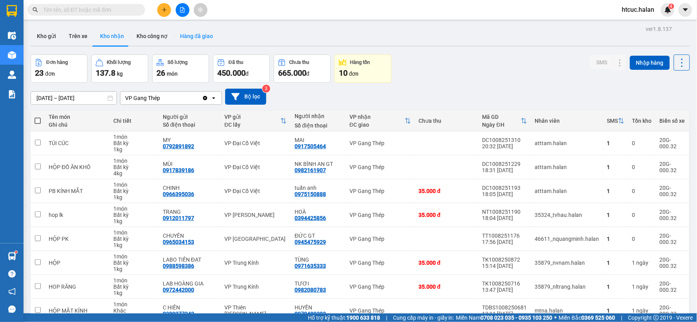
click at [189, 34] on button "Hàng đã giao" at bounding box center [197, 36] width 46 height 19
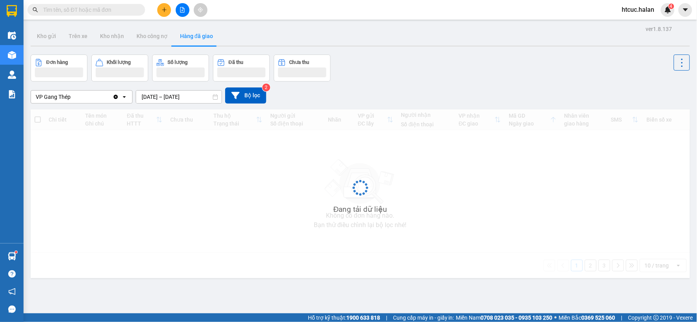
click at [141, 95] on input "[DATE] – [DATE]" at bounding box center [179, 97] width 86 height 13
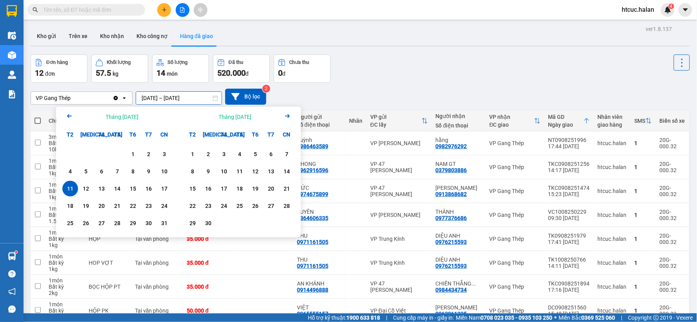
click at [68, 190] on div "11" at bounding box center [70, 188] width 11 height 9
type input "[DATE] – [DATE]"
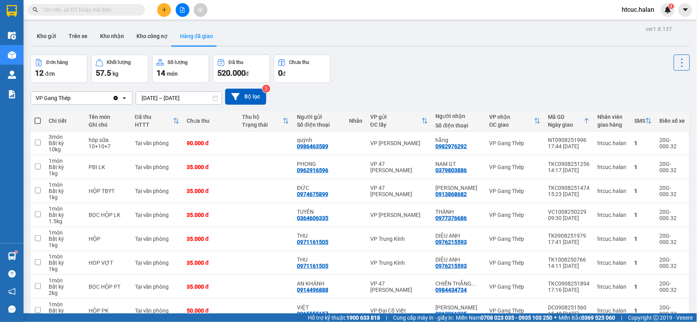
click at [122, 12] on input "text" at bounding box center [89, 9] width 93 height 9
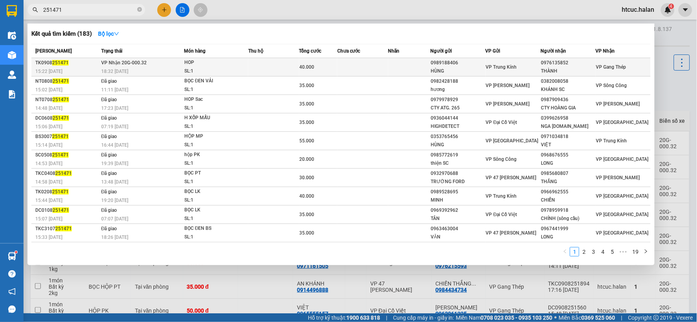
type input "251471"
click at [370, 63] on td at bounding box center [363, 67] width 51 height 18
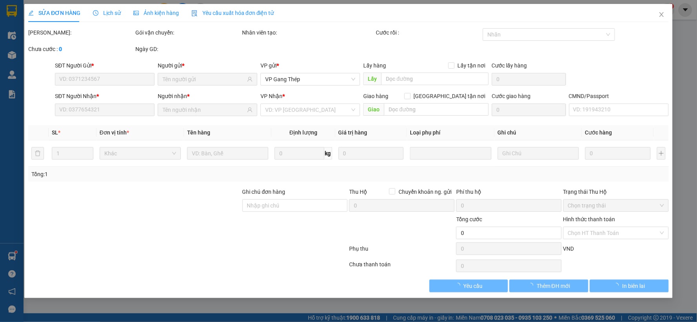
type input "0989188406"
type input "HÙNG"
type input "0976135852"
type input "THÀNH"
type input "40.000"
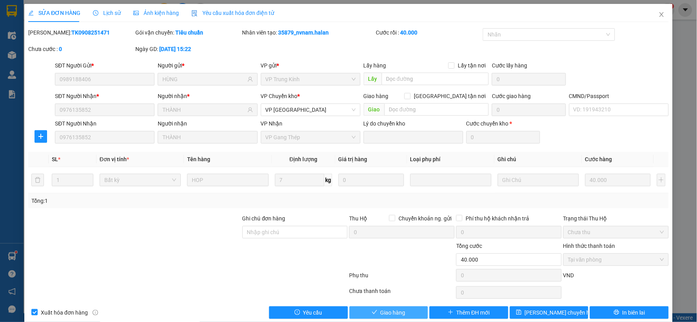
drag, startPoint x: 402, startPoint y: 310, endPoint x: 425, endPoint y: 296, distance: 26.7
click at [402, 310] on button "Giao hàng" at bounding box center [389, 313] width 79 height 13
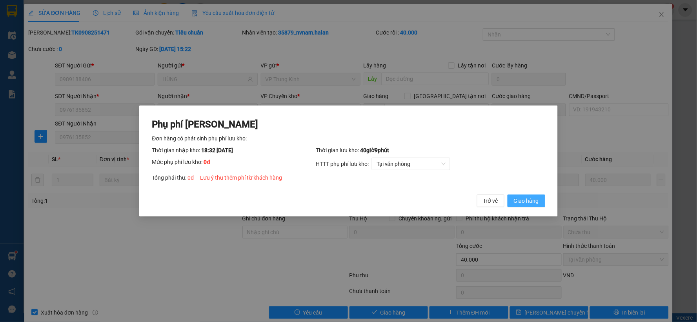
click at [539, 201] on button "Giao hàng" at bounding box center [527, 201] width 38 height 13
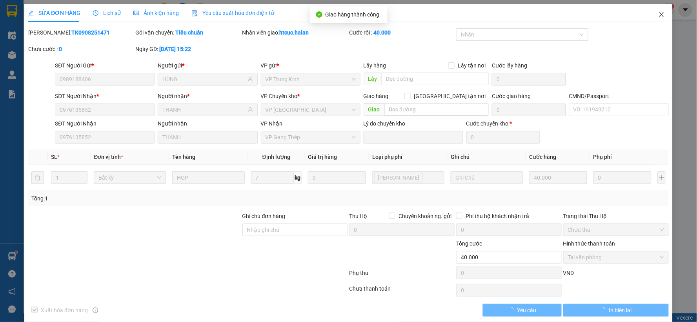
click at [659, 13] on icon "close" at bounding box center [662, 14] width 6 height 6
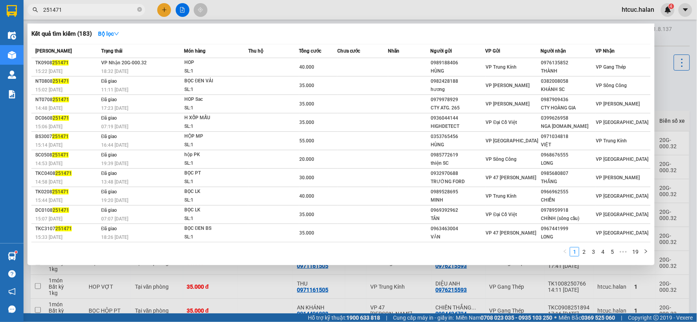
drag, startPoint x: 75, startPoint y: 12, endPoint x: 49, endPoint y: 16, distance: 25.9
click at [49, 16] on div "Kết quả tìm kiếm ( 183 ) Bộ lọc Mã ĐH Trạng thái Món hàng Thu hộ Tổng cước Chưa…" at bounding box center [76, 10] width 153 height 14
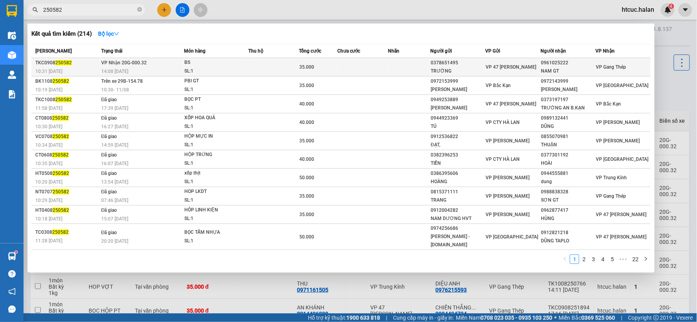
type input "250582"
click at [337, 62] on td "35.000" at bounding box center [318, 67] width 38 height 18
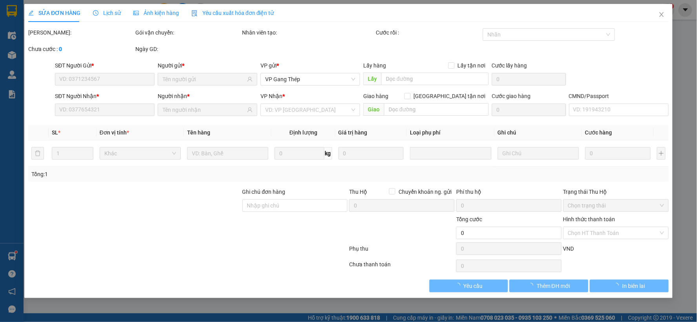
type input "0378651495"
type input "TRƯỜNG"
type input "0961025222"
type input "NAM GT"
type input "35.000"
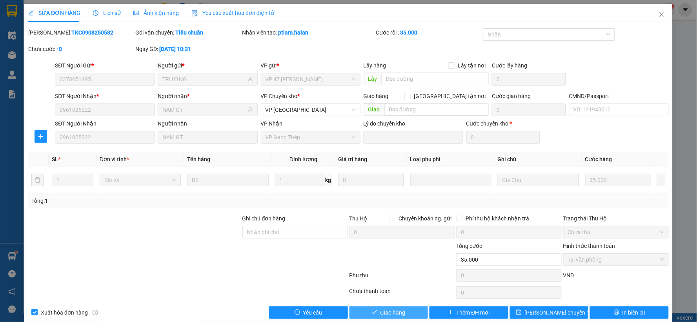
click at [400, 316] on span "Giao hàng" at bounding box center [393, 312] width 25 height 9
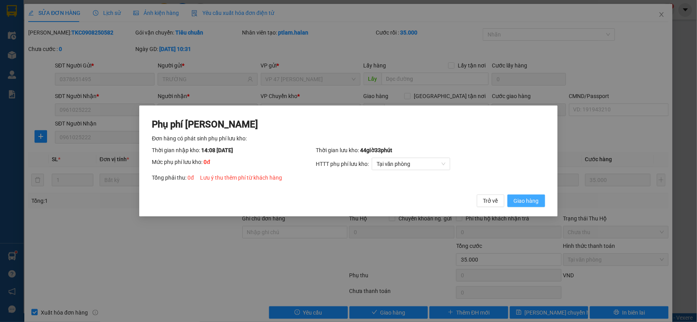
click at [535, 200] on span "Giao hàng" at bounding box center [526, 201] width 25 height 9
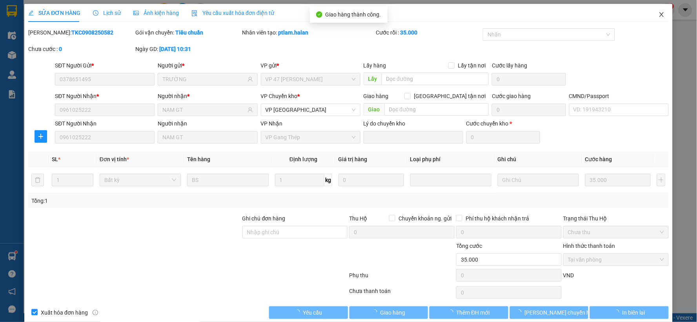
click at [659, 12] on icon "close" at bounding box center [662, 14] width 6 height 6
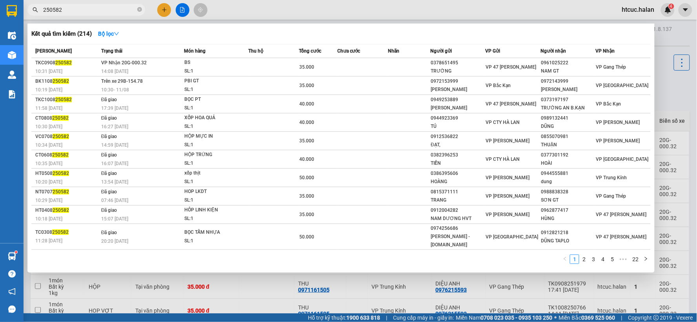
drag, startPoint x: 87, startPoint y: 7, endPoint x: 54, endPoint y: 11, distance: 32.8
click at [54, 11] on input "250582" at bounding box center [89, 9] width 93 height 9
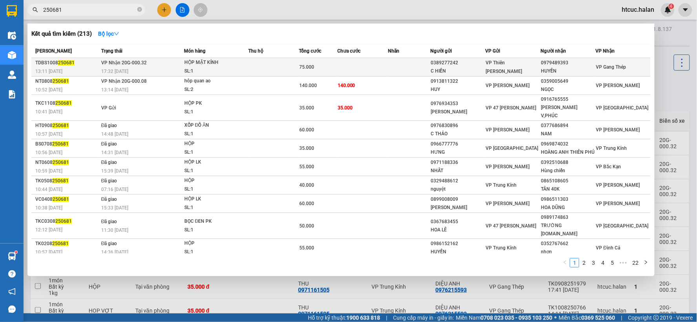
type input "250681"
click at [378, 62] on td at bounding box center [363, 67] width 51 height 18
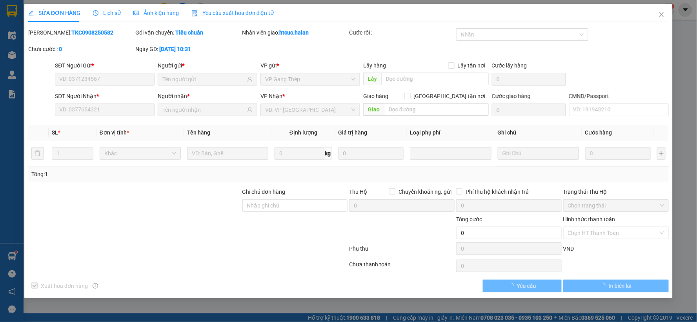
type input "0389277242"
type input "C HIỀN"
type input "0979489393"
type input "HUYỀN"
type input "75.000"
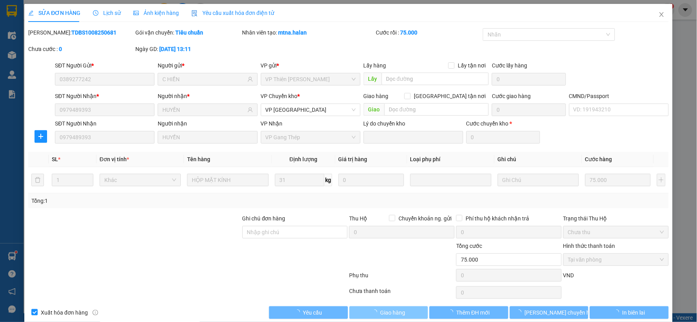
click at [400, 312] on span "Giao hàng" at bounding box center [393, 312] width 25 height 9
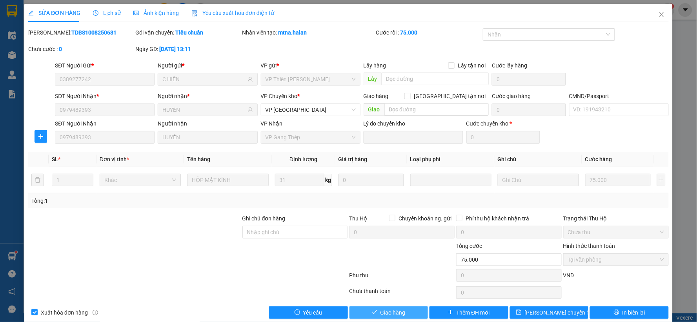
click at [398, 312] on span "Giao hàng" at bounding box center [393, 312] width 25 height 9
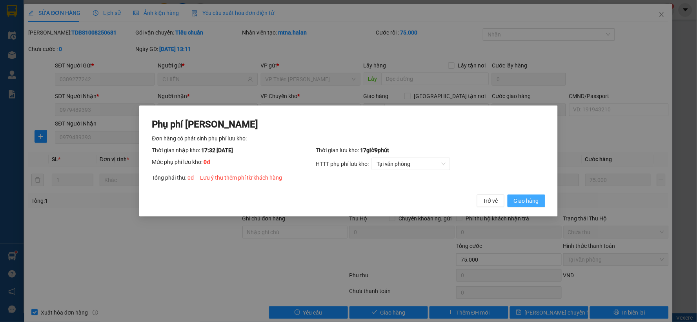
click at [535, 197] on span "Giao hàng" at bounding box center [526, 201] width 25 height 9
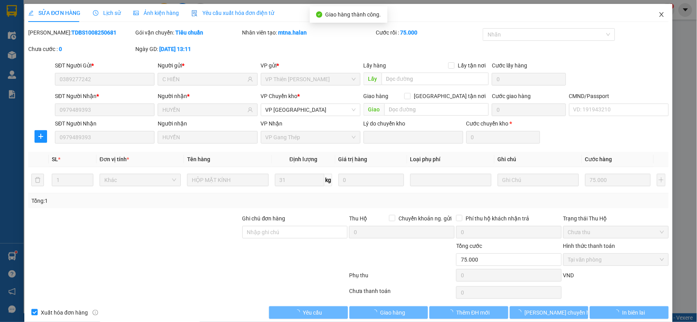
click at [659, 13] on icon "close" at bounding box center [662, 14] width 6 height 6
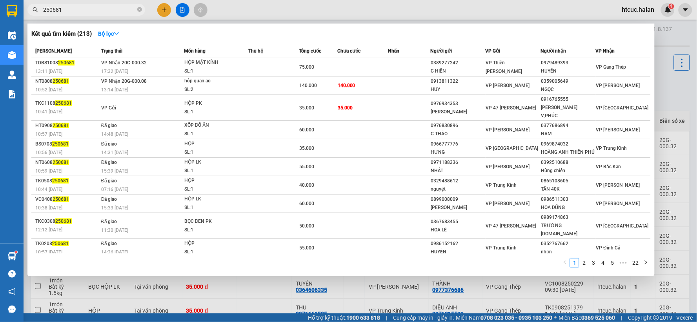
drag, startPoint x: 106, startPoint y: 8, endPoint x: 50, endPoint y: 12, distance: 56.3
click at [50, 12] on input "250681" at bounding box center [89, 9] width 93 height 9
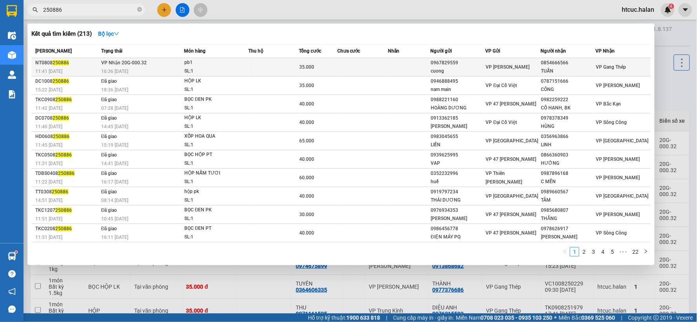
type input "250886"
click at [366, 59] on td at bounding box center [363, 67] width 51 height 18
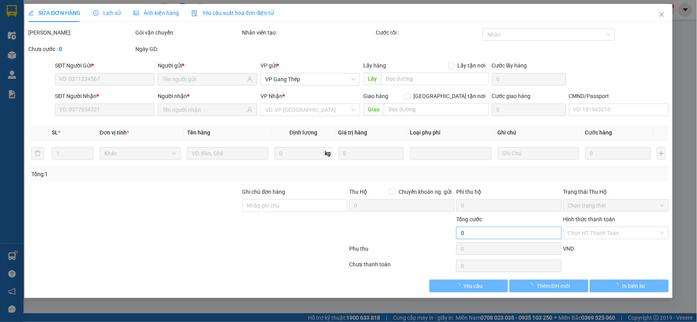
type input "0967829559"
type input "cuong"
type input "0854666566"
type input "TUẤN"
type input "35.000"
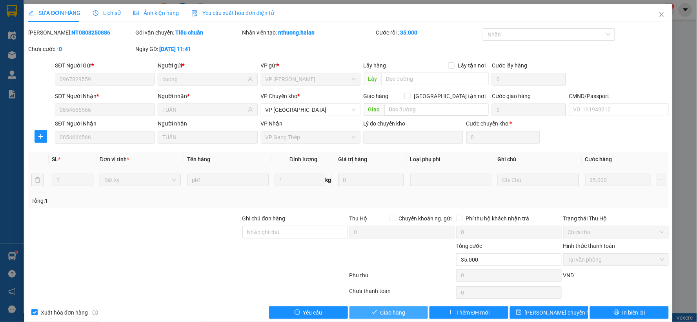
click at [403, 314] on button "Giao hàng" at bounding box center [389, 313] width 79 height 13
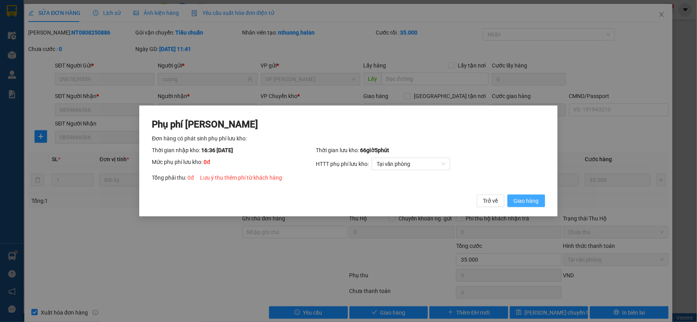
click at [534, 199] on span "Giao hàng" at bounding box center [526, 201] width 25 height 9
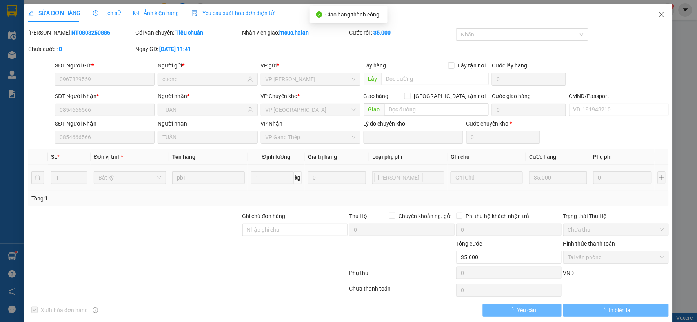
click at [659, 13] on icon "close" at bounding box center [662, 14] width 6 height 6
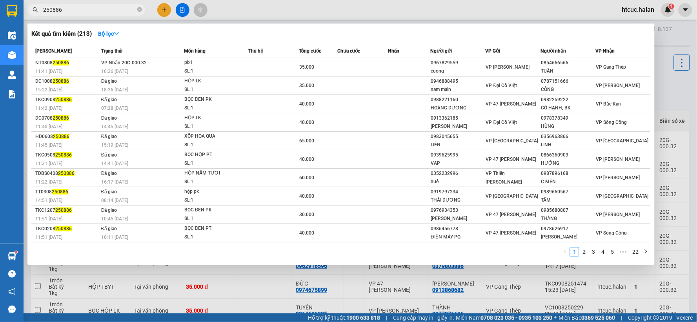
drag, startPoint x: 105, startPoint y: 7, endPoint x: 49, endPoint y: 13, distance: 56.0
click at [49, 13] on input "250886" at bounding box center [89, 9] width 93 height 9
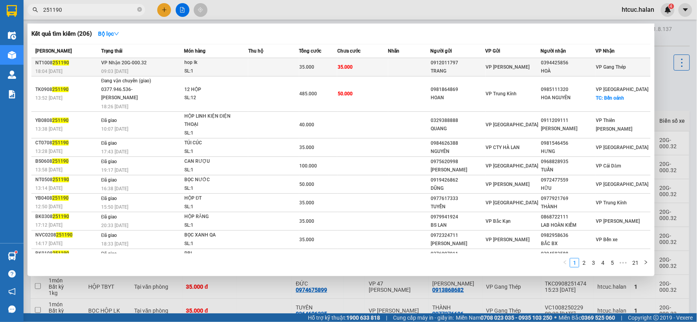
type input "251190"
click at [361, 66] on td "35.000" at bounding box center [363, 67] width 51 height 18
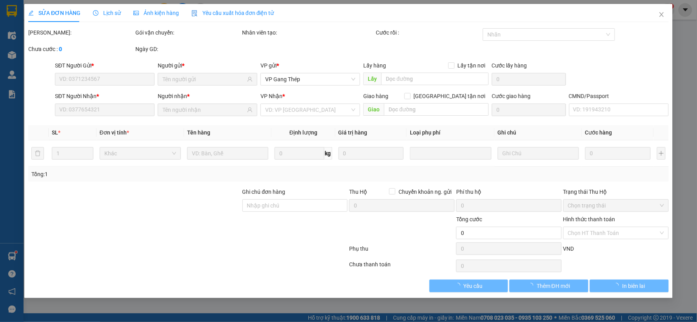
type input "0912011797"
type input "TRANG"
type input "0394425856"
type input "HOÀ"
type input "35.000"
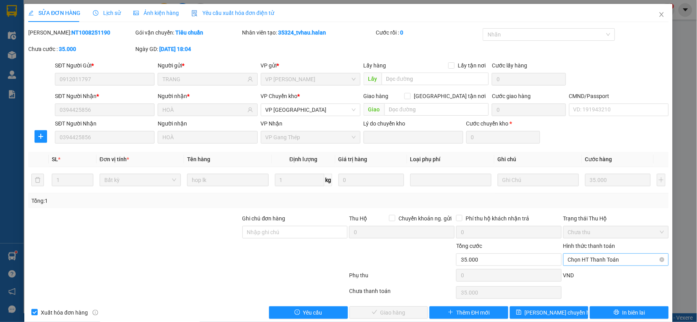
click at [606, 257] on span "Chọn HT Thanh Toán" at bounding box center [616, 260] width 96 height 12
click at [583, 191] on div "Tại văn phòng" at bounding box center [611, 194] width 95 height 9
type input "0"
click at [403, 310] on button "Giao hàng" at bounding box center [389, 313] width 79 height 13
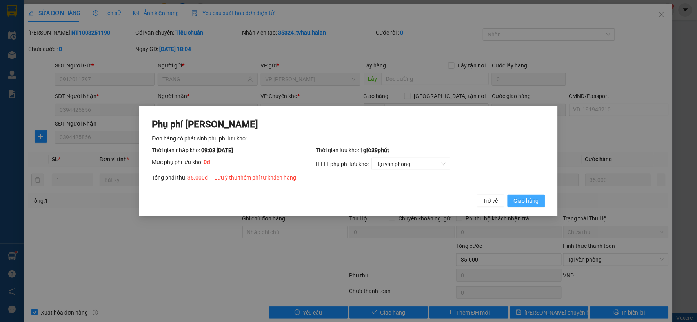
click at [538, 197] on span "Giao hàng" at bounding box center [526, 201] width 25 height 9
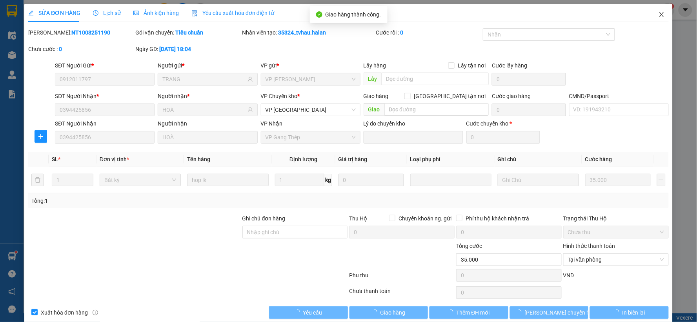
click at [659, 13] on icon "close" at bounding box center [662, 14] width 6 height 6
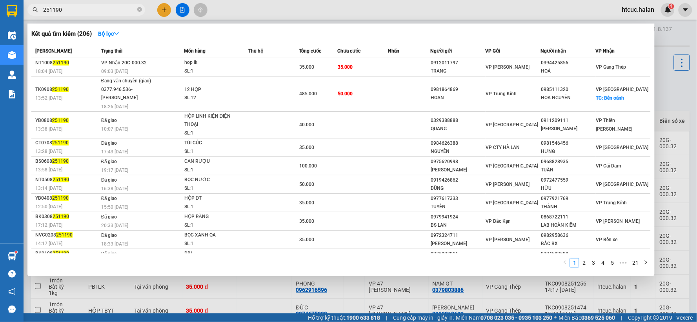
drag, startPoint x: 86, startPoint y: 7, endPoint x: 47, endPoint y: 11, distance: 38.2
click at [48, 11] on input "251190" at bounding box center [89, 9] width 93 height 9
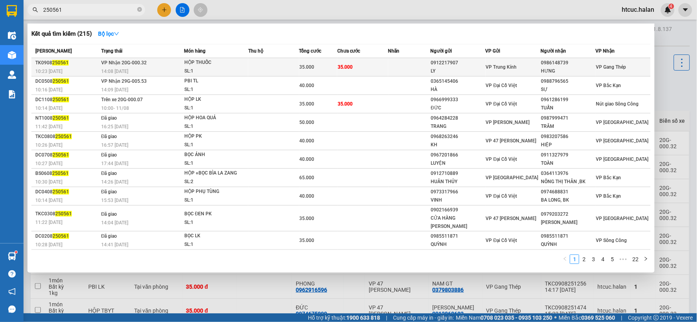
type input "250561"
click at [394, 68] on td at bounding box center [410, 67] width 42 height 18
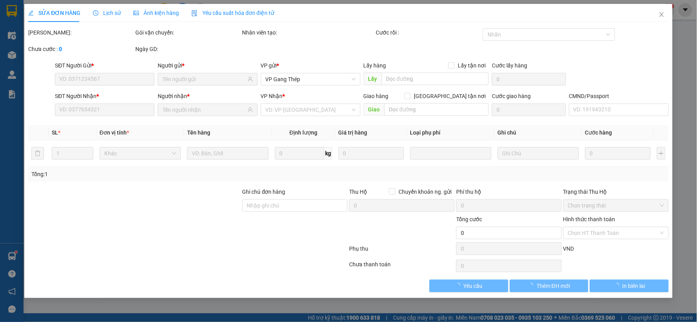
type input "0912217907"
type input "LY"
type input "0986148739"
type input "HƯNG"
type input "35.000"
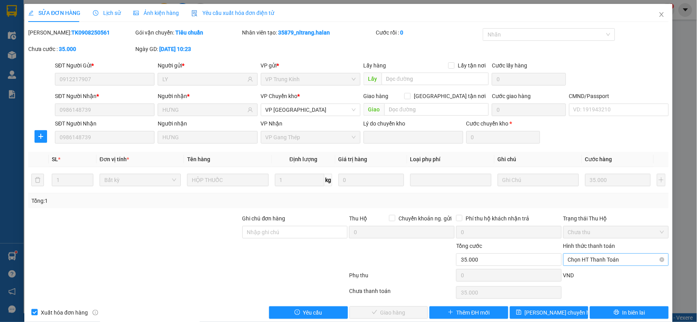
click at [582, 260] on span "Chọn HT Thanh Toán" at bounding box center [616, 260] width 96 height 12
click at [591, 192] on div "Tại văn phòng" at bounding box center [611, 194] width 95 height 9
type input "0"
click at [400, 313] on span "Giao hàng" at bounding box center [393, 312] width 25 height 9
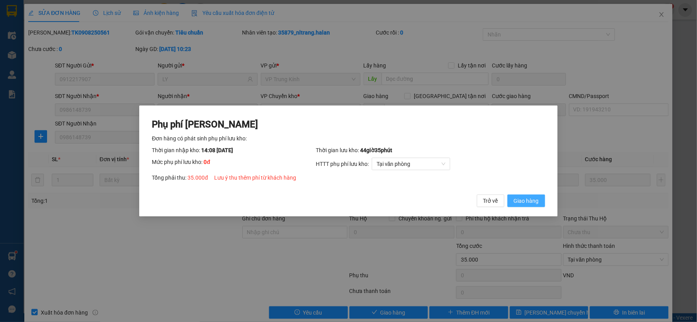
click at [531, 201] on span "Giao hàng" at bounding box center [526, 201] width 25 height 9
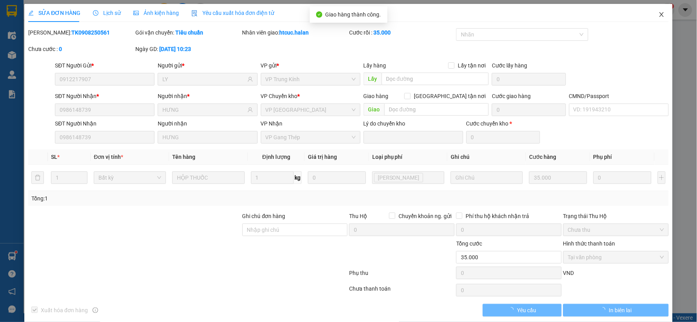
click at [659, 13] on icon "close" at bounding box center [662, 14] width 6 height 6
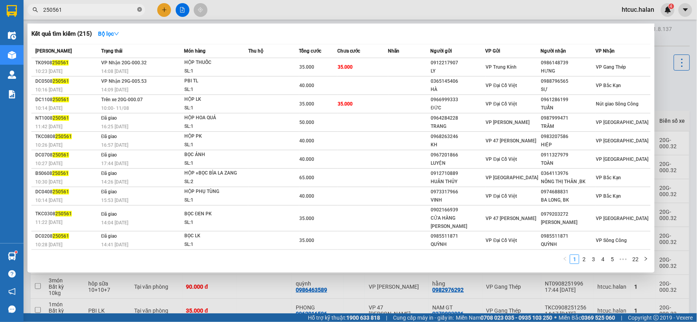
click at [139, 8] on icon "close-circle" at bounding box center [139, 9] width 5 height 5
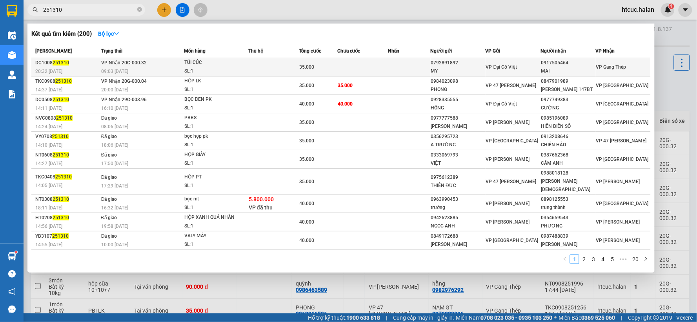
type input "251310"
click at [368, 67] on td at bounding box center [363, 67] width 51 height 18
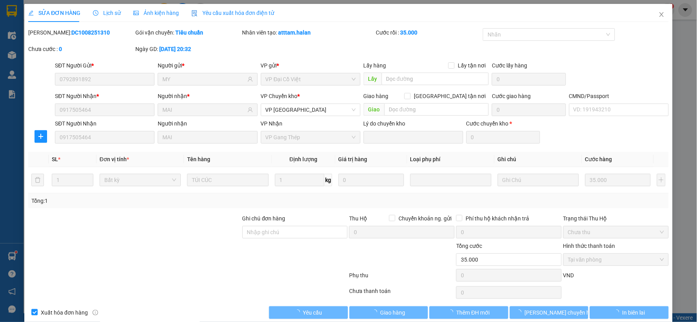
type input "0792891892"
type input "MY"
type input "0917505464"
type input "MAI"
type input "35.000"
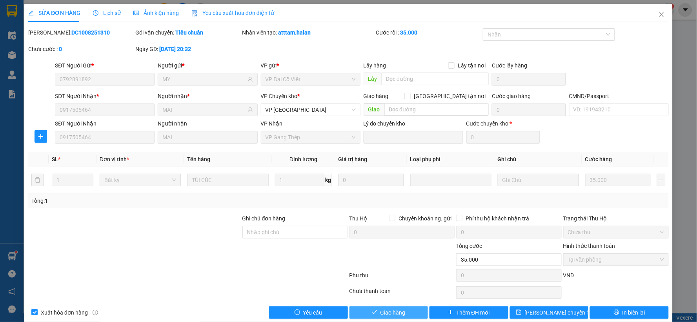
click at [407, 312] on button "Giao hàng" at bounding box center [389, 313] width 79 height 13
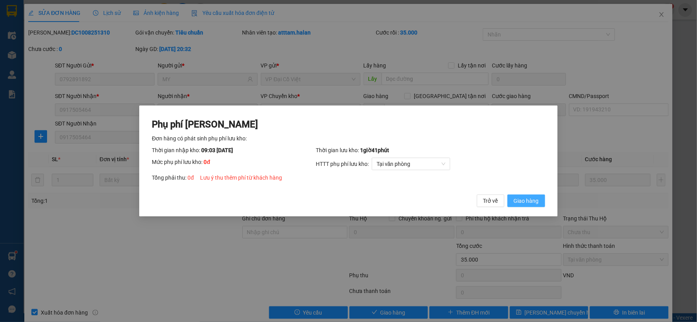
click at [537, 198] on span "Giao hàng" at bounding box center [526, 201] width 25 height 9
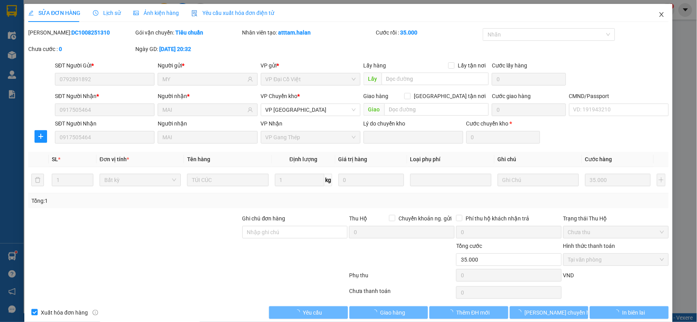
click at [657, 11] on span "Close" at bounding box center [662, 15] width 22 height 22
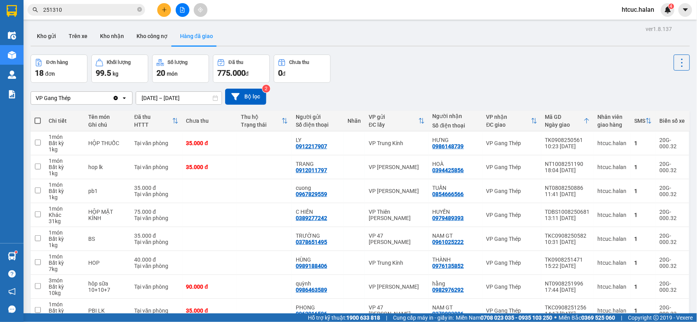
click at [86, 11] on input "251310" at bounding box center [89, 9] width 93 height 9
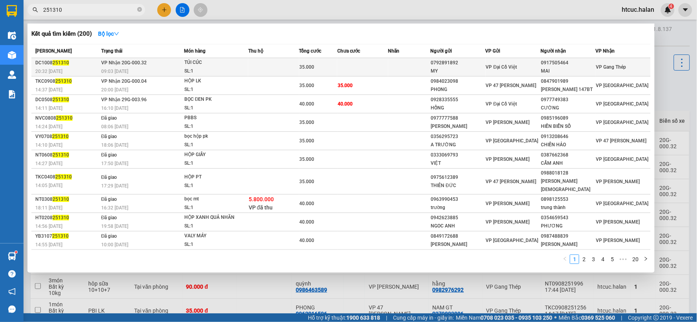
click at [377, 64] on td at bounding box center [363, 67] width 51 height 18
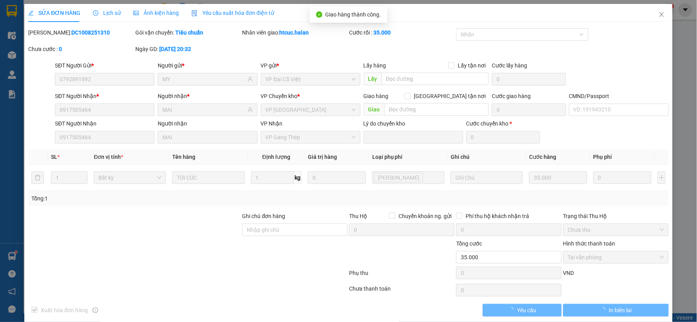
type input "0792891892"
type input "MY"
type input "0917505464"
type input "MAI"
type input "35.000"
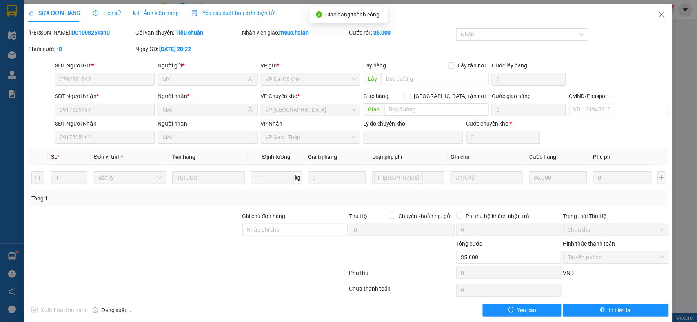
click at [659, 12] on icon "close" at bounding box center [662, 14] width 6 height 6
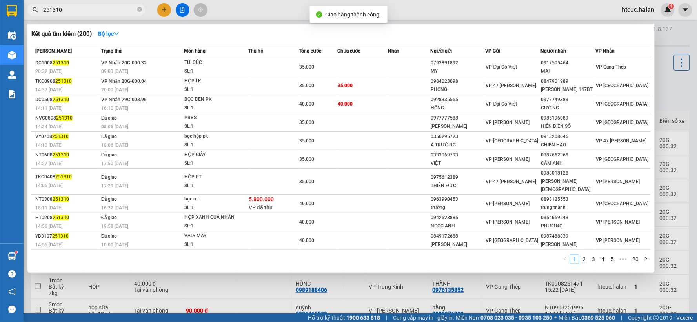
drag, startPoint x: 61, startPoint y: 11, endPoint x: 46, endPoint y: 18, distance: 16.7
click at [46, 17] on div "Kết quả tìm kiếm ( 200 ) Bộ lọc Mã ĐH Trạng thái Món hàng Thu hộ Tổng cước Chưa…" at bounding box center [76, 10] width 153 height 14
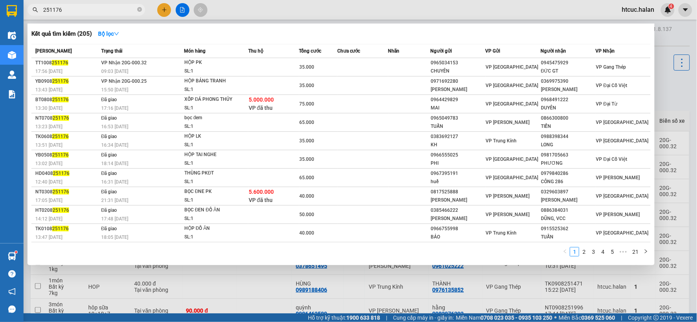
type input "251176"
click at [361, 63] on td at bounding box center [363, 67] width 51 height 18
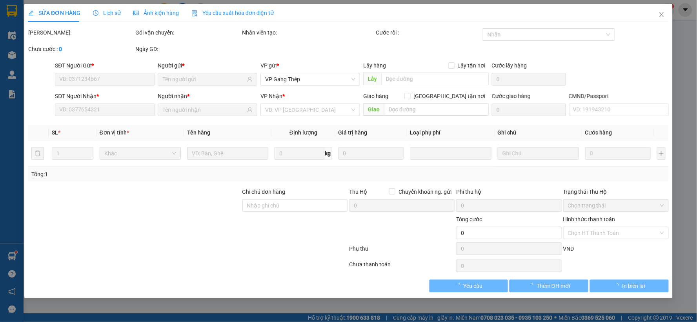
type input "0965034153"
type input "CHUYÊN"
type input "0945475929"
type input "ĐỨC GT"
type input "35.000"
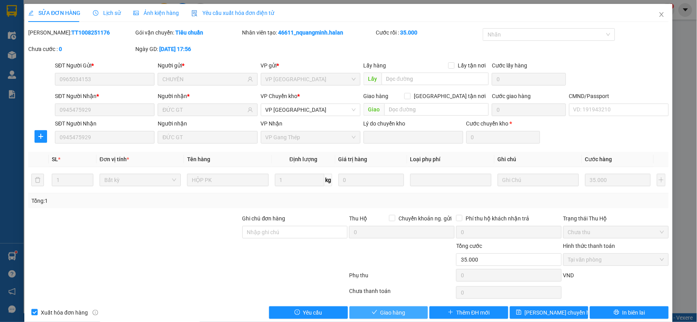
click at [395, 315] on span "Giao hàng" at bounding box center [393, 312] width 25 height 9
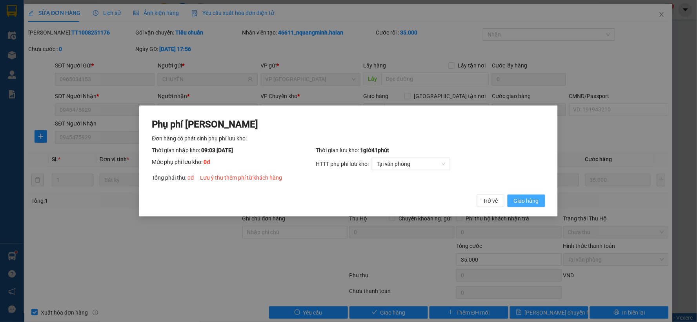
click at [540, 198] on button "Giao hàng" at bounding box center [527, 201] width 38 height 13
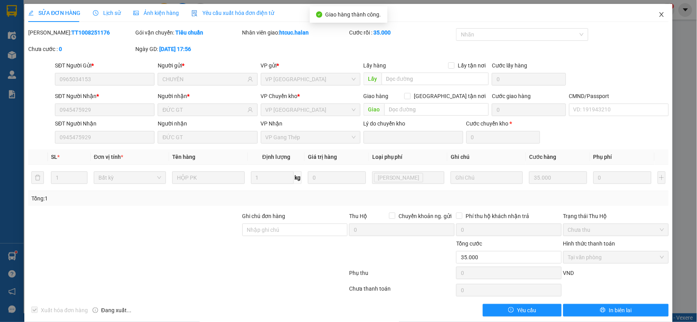
click at [659, 14] on span "Close" at bounding box center [662, 15] width 22 height 22
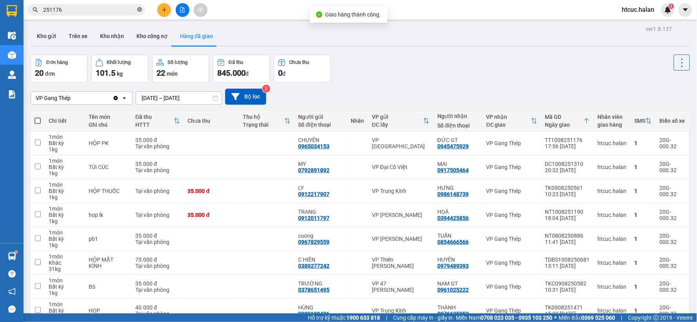
click at [140, 7] on icon "close-circle" at bounding box center [139, 9] width 5 height 5
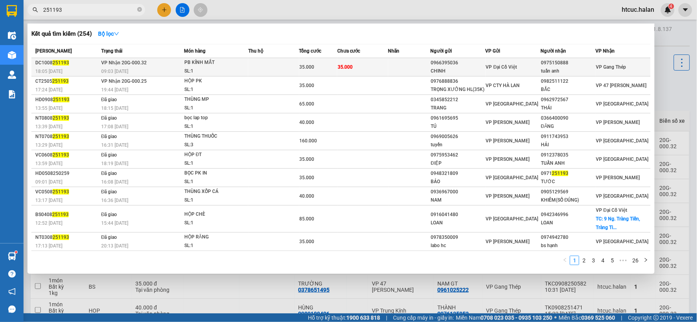
type input "251193"
click at [364, 66] on td "35.000" at bounding box center [363, 67] width 51 height 18
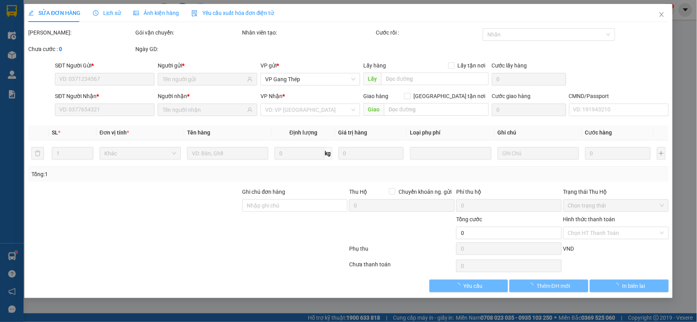
type input "0966395036"
type input "CHINH"
type input "0975150888"
type input "tuấn anh"
type input "35.000"
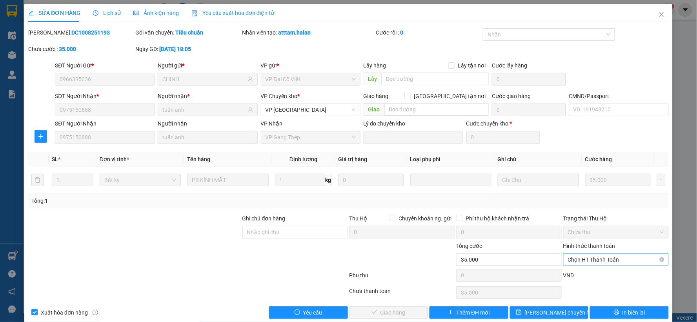
click at [595, 258] on span "Chọn HT Thanh Toán" at bounding box center [616, 260] width 96 height 12
click at [593, 195] on div "Tại văn phòng" at bounding box center [611, 194] width 95 height 9
type input "0"
click at [396, 310] on span "Giao hàng" at bounding box center [393, 312] width 25 height 9
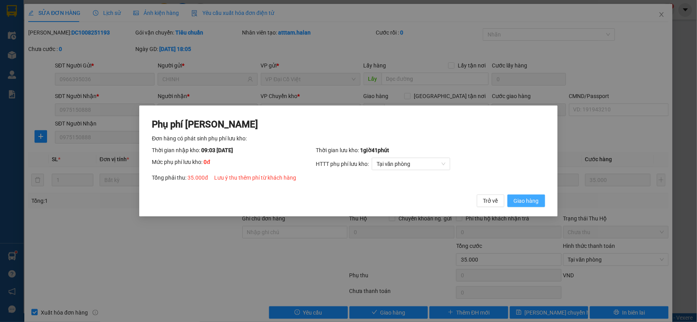
click at [522, 197] on span "Giao hàng" at bounding box center [526, 201] width 25 height 9
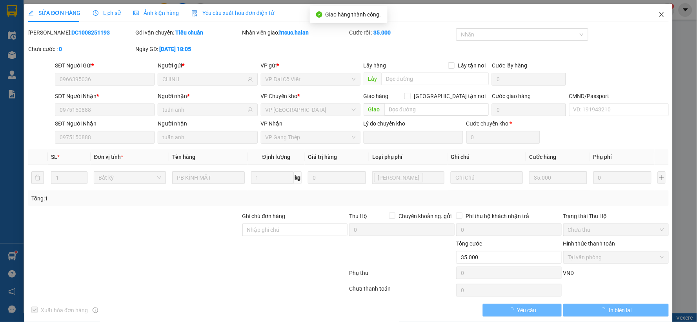
click at [659, 14] on icon "close" at bounding box center [662, 14] width 6 height 6
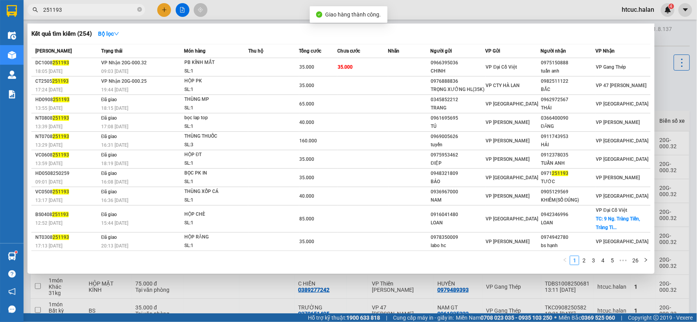
drag, startPoint x: 75, startPoint y: 8, endPoint x: 49, endPoint y: 14, distance: 26.6
click at [49, 14] on input "251193" at bounding box center [89, 9] width 93 height 9
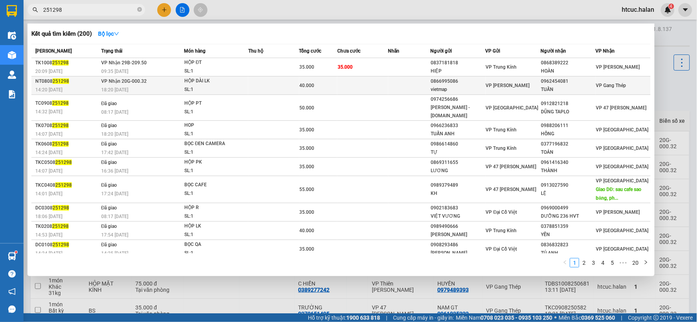
type input "251298"
click at [327, 81] on div "40.000" at bounding box center [318, 85] width 37 height 9
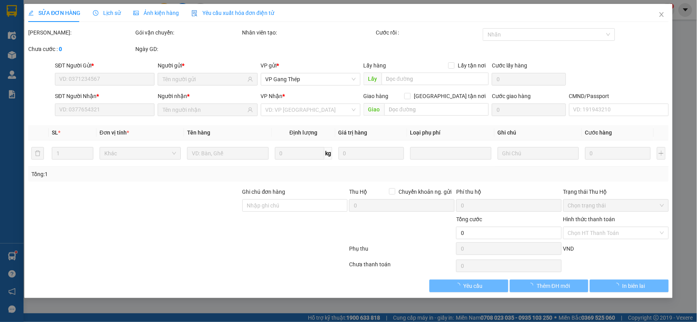
type input "0866995086"
type input "vietmap"
type input "0962454081"
type input "TUẤN"
type input "40.000"
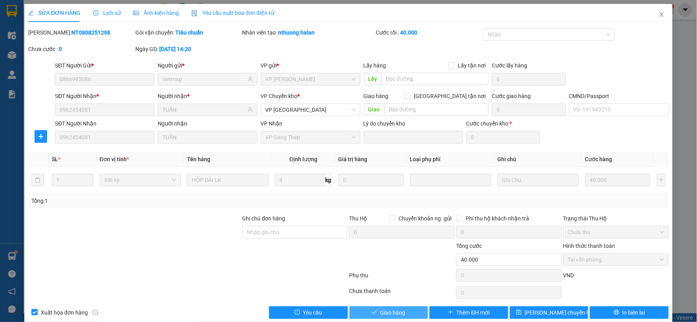
click at [392, 317] on button "Giao hàng" at bounding box center [389, 313] width 79 height 13
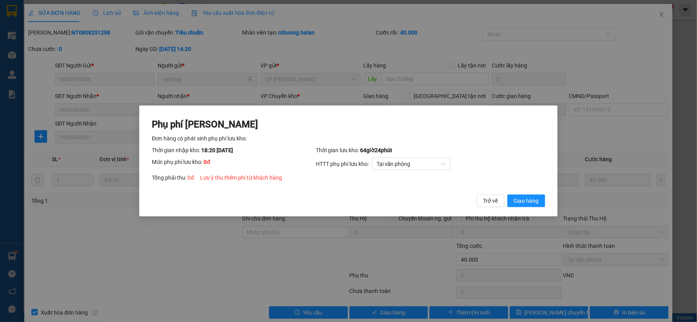
click at [528, 207] on div "Phụ phí [PERSON_NAME] hàng có phát sinh phụ phí lưu kho: Thời gian nhập kho: 18…" at bounding box center [348, 161] width 418 height 111
click at [531, 203] on span "Giao hàng" at bounding box center [526, 201] width 25 height 9
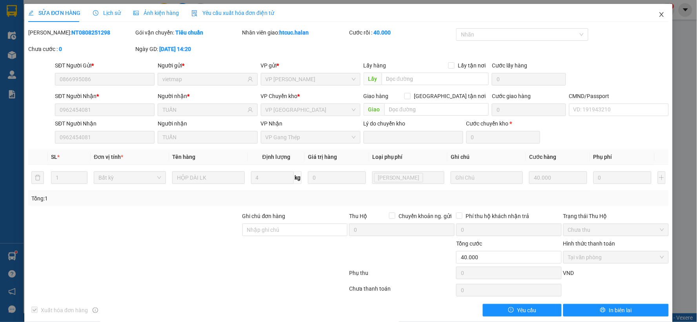
click at [657, 11] on span "Close" at bounding box center [662, 15] width 22 height 22
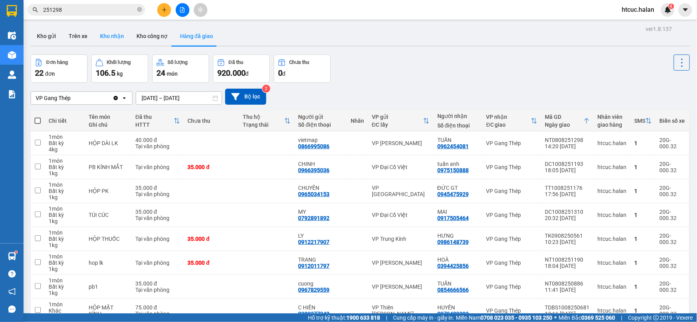
click at [115, 35] on button "Kho nhận" at bounding box center [112, 36] width 36 height 19
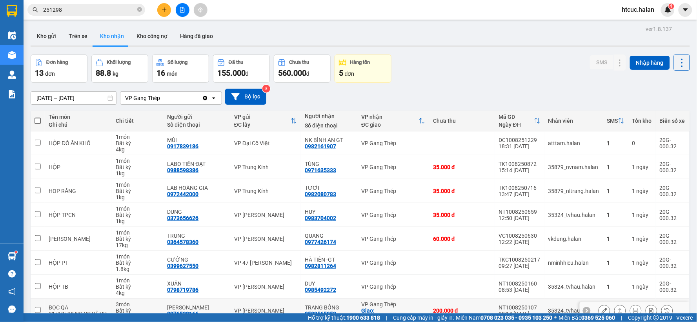
scroll to position [90, 0]
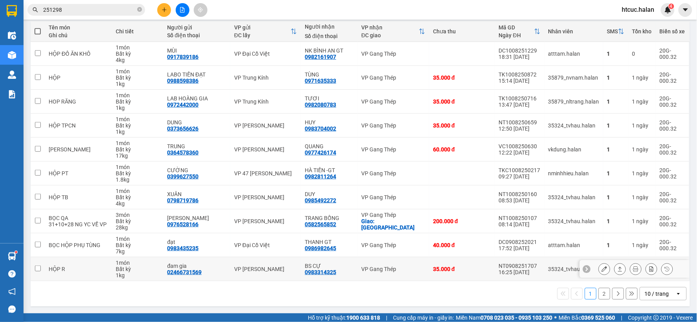
drag, startPoint x: 448, startPoint y: 266, endPoint x: 447, endPoint y: 292, distance: 25.9
click at [447, 292] on div "1 2 10 / trang open" at bounding box center [360, 293] width 653 height 13
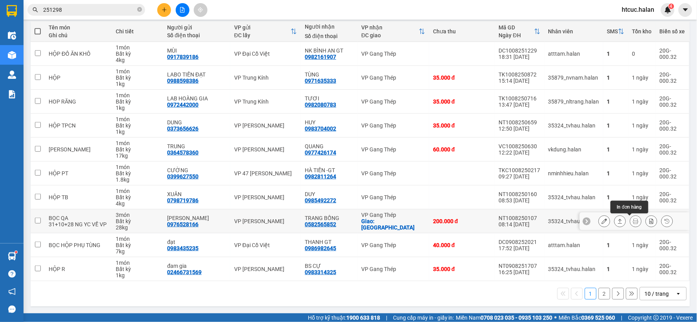
click at [633, 222] on icon at bounding box center [635, 221] width 5 height 5
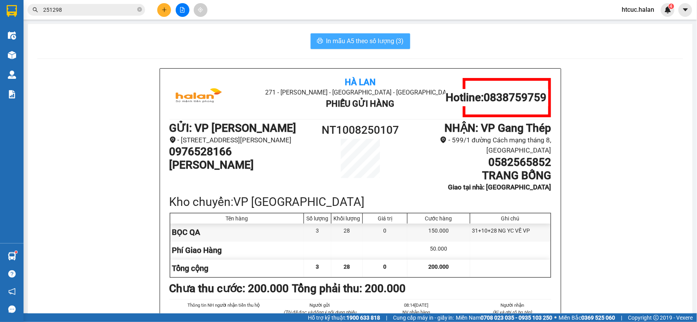
click at [343, 37] on span "In mẫu A5 theo số lượng (3)" at bounding box center [366, 41] width 78 height 10
drag, startPoint x: 520, startPoint y: 271, endPoint x: 19, endPoint y: 53, distance: 546.6
click at [19, 53] on div "Kho hàng mới" at bounding box center [12, 55] width 24 height 20
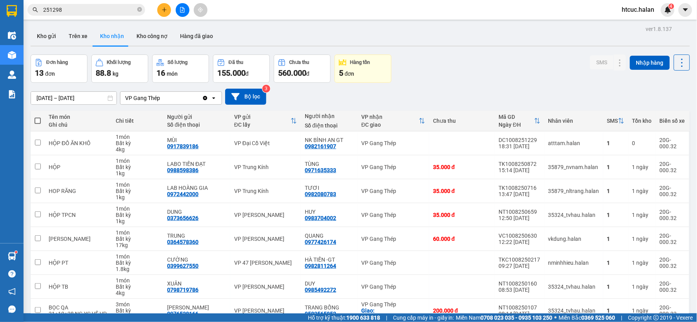
click at [475, 79] on div "Đơn hàng 13 đơn Khối lượng 88.8 kg Số lượng 16 món Đã thu 155.000 đ Chưa thu 56…" at bounding box center [361, 69] width 660 height 28
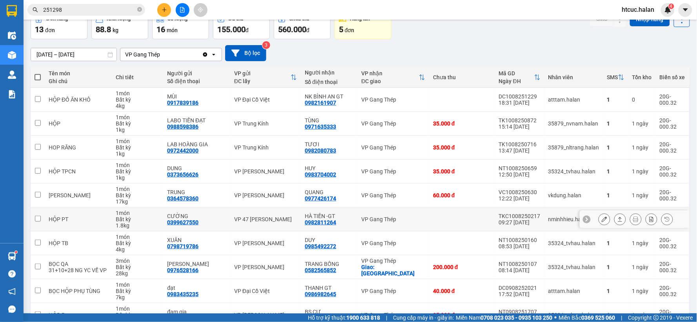
drag, startPoint x: 477, startPoint y: 209, endPoint x: 478, endPoint y: 216, distance: 7.1
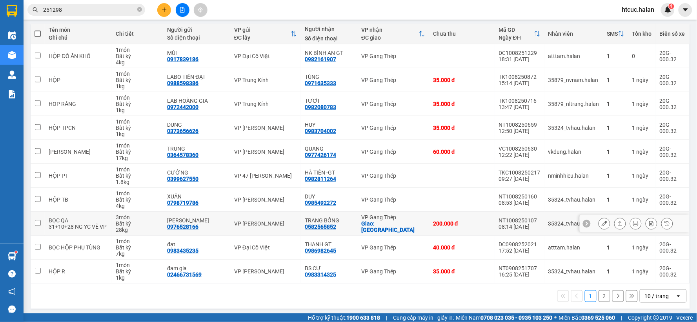
scroll to position [90, 0]
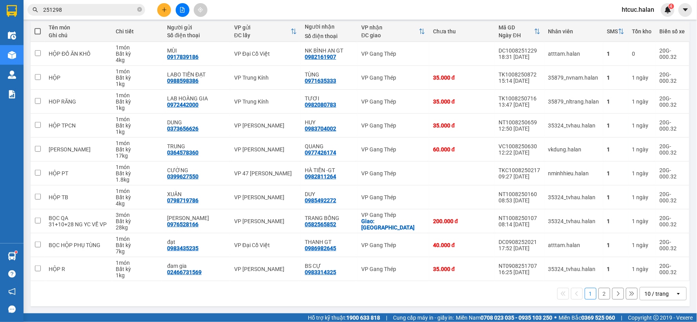
drag, startPoint x: 486, startPoint y: 287, endPoint x: 598, endPoint y: 293, distance: 112.8
click at [599, 293] on button "2" at bounding box center [605, 294] width 12 height 12
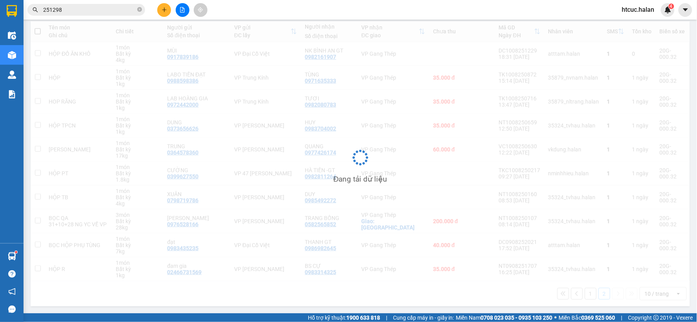
scroll to position [36, 0]
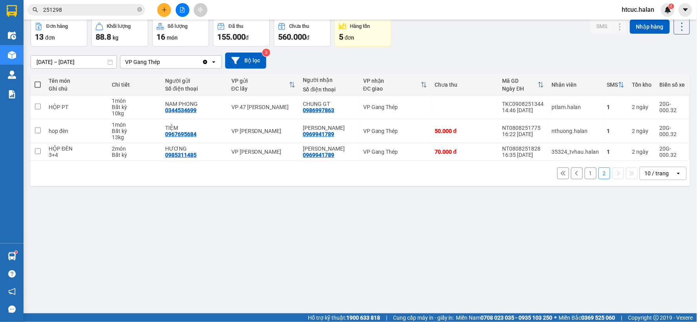
click at [587, 173] on button "1" at bounding box center [591, 174] width 12 height 12
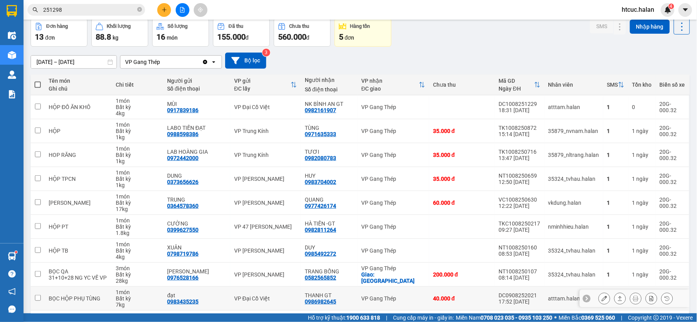
scroll to position [89, 0]
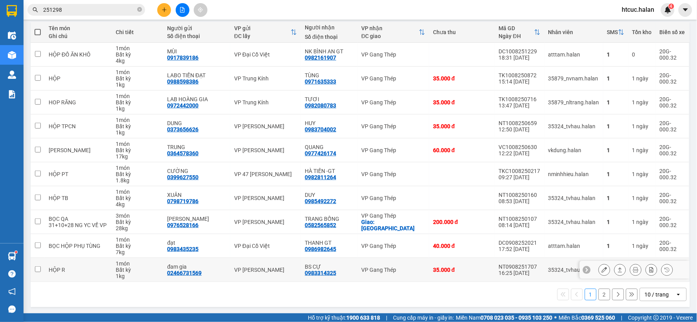
drag, startPoint x: 421, startPoint y: 256, endPoint x: 369, endPoint y: 277, distance: 56.2
drag, startPoint x: 369, startPoint y: 277, endPoint x: 346, endPoint y: 293, distance: 28.0
click at [346, 293] on div "1 2 10 / trang open" at bounding box center [360, 294] width 653 height 13
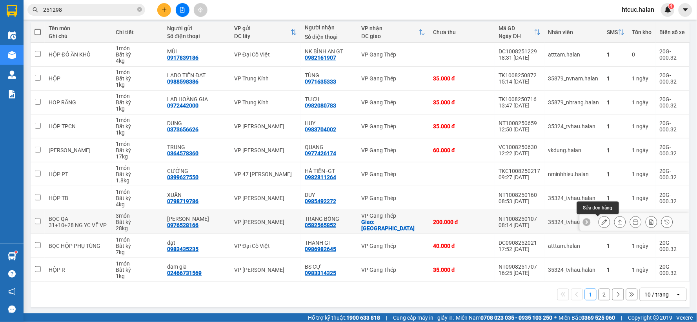
click at [599, 217] on button at bounding box center [604, 222] width 11 height 14
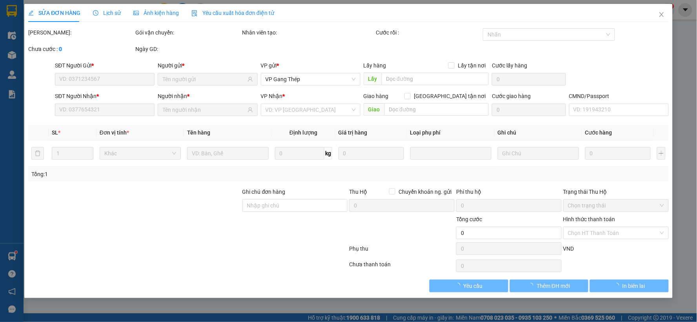
type input "0976528166"
type input "[PERSON_NAME]"
type input "0582565852"
type input "TRANG BỐNG"
checkbox input "true"
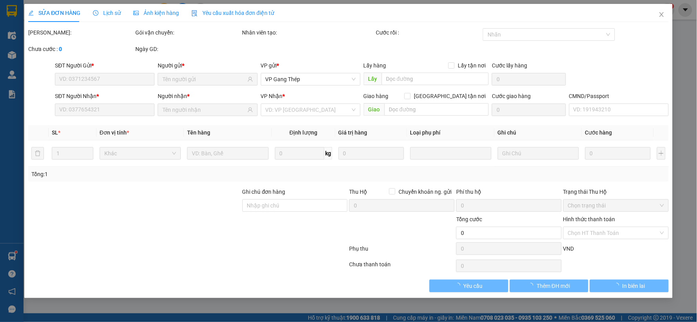
type input "chợ dốc hanh"
type input "50.000"
type input "xe hoà 032"
type input "200.000"
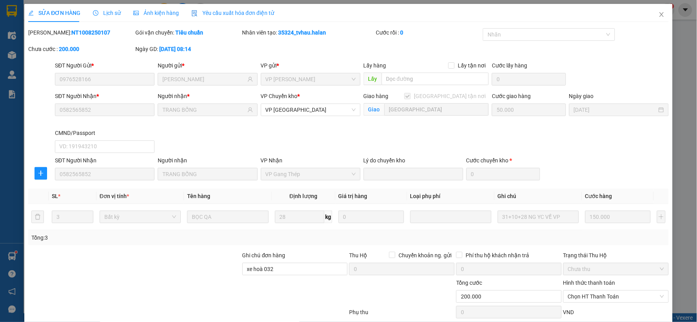
scroll to position [49, 0]
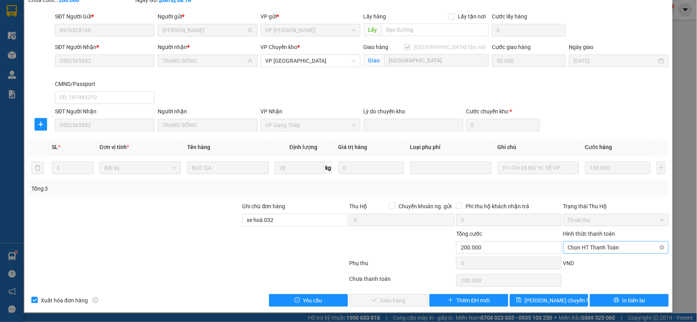
click at [617, 249] on span "Chọn HT Thanh Toán" at bounding box center [616, 248] width 96 height 12
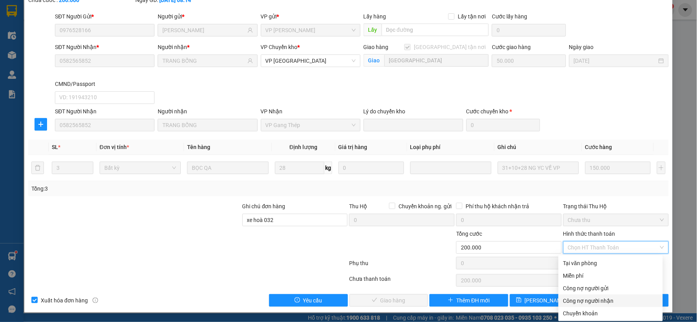
click at [591, 299] on div "Công nợ người nhận" at bounding box center [611, 301] width 95 height 9
type input "0"
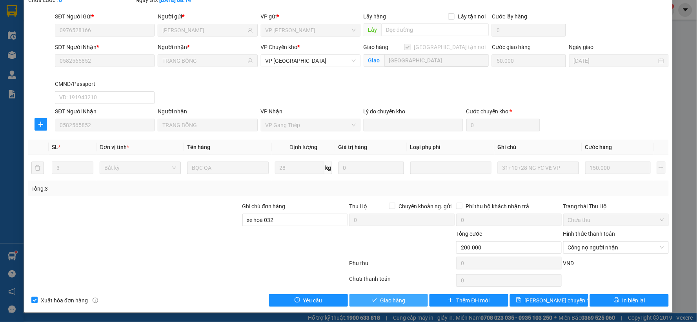
click at [388, 303] on span "Giao hàng" at bounding box center [393, 300] width 25 height 9
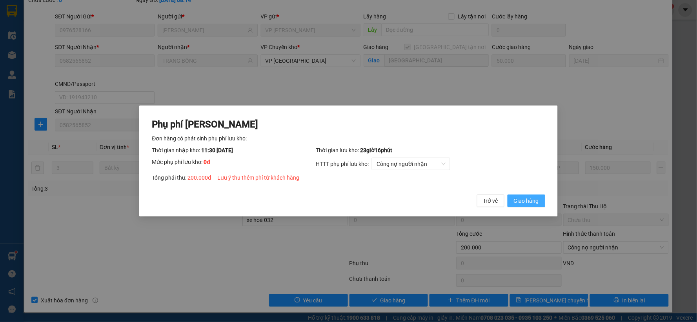
click at [523, 199] on span "Giao hàng" at bounding box center [526, 201] width 25 height 9
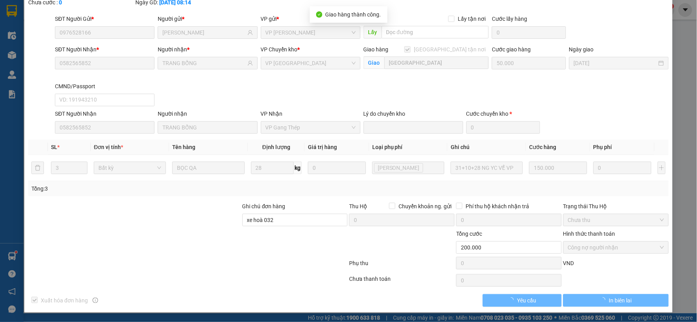
scroll to position [0, 0]
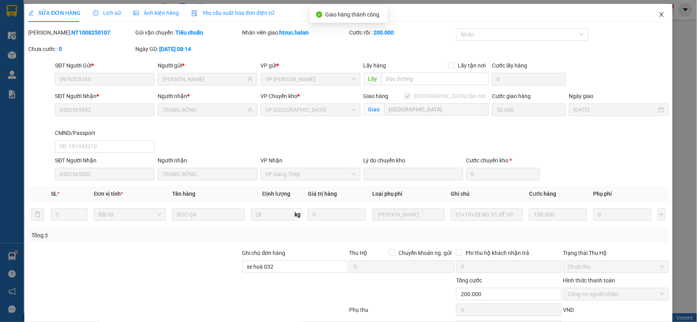
click at [659, 14] on icon "close" at bounding box center [662, 14] width 6 height 6
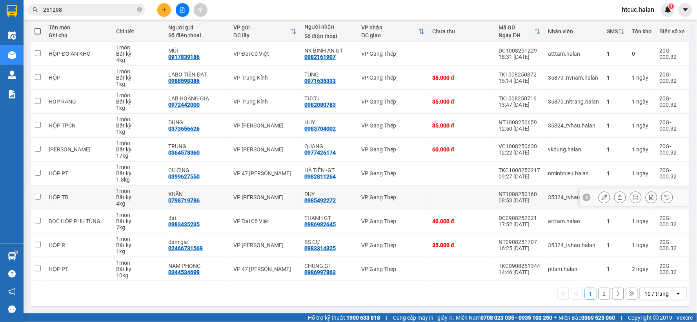
scroll to position [46, 0]
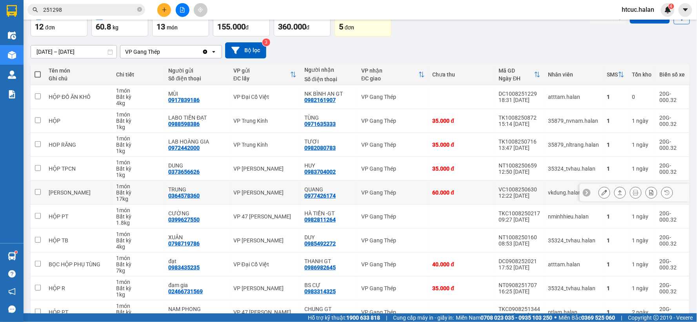
drag, startPoint x: 235, startPoint y: 198, endPoint x: 439, endPoint y: 32, distance: 262.7
click at [439, 32] on div "Đơn hàng 12 đơn Khối lượng 60.8 kg Số lượng 13 món Đã thu 155.000 đ Chưa thu 36…" at bounding box center [361, 22] width 660 height 28
